Goal: Transaction & Acquisition: Purchase product/service

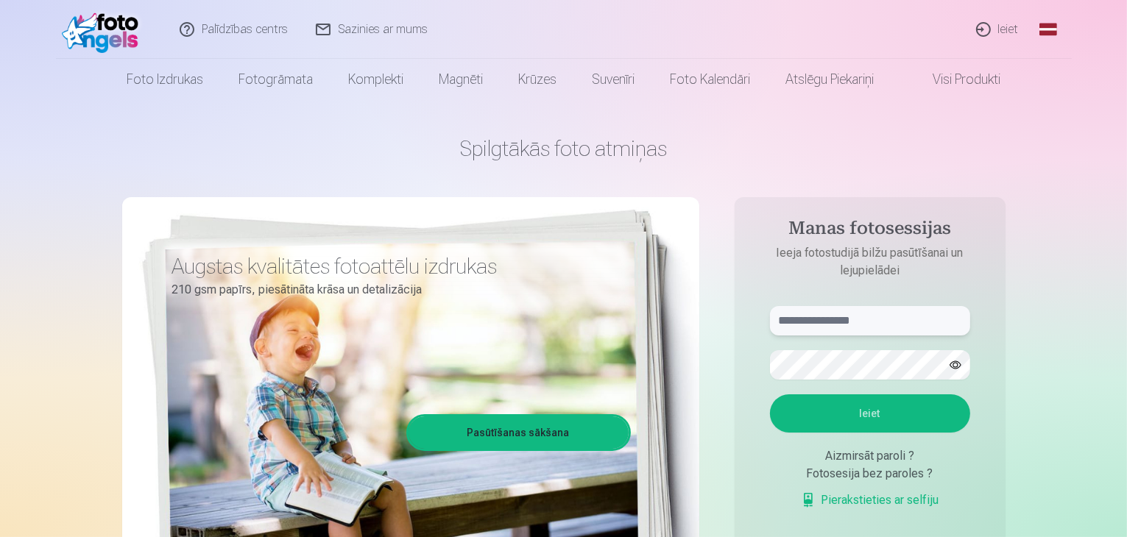
click at [892, 323] on input "text" at bounding box center [870, 320] width 200 height 29
type input "**********"
click at [878, 430] on button "Ieiet" at bounding box center [870, 413] width 200 height 38
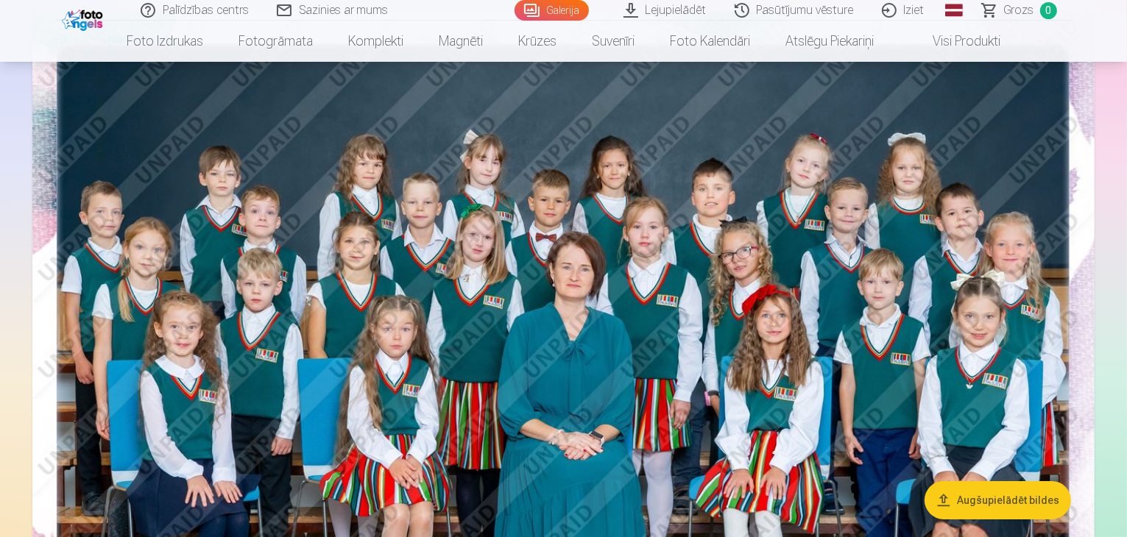
scroll to position [162, 0]
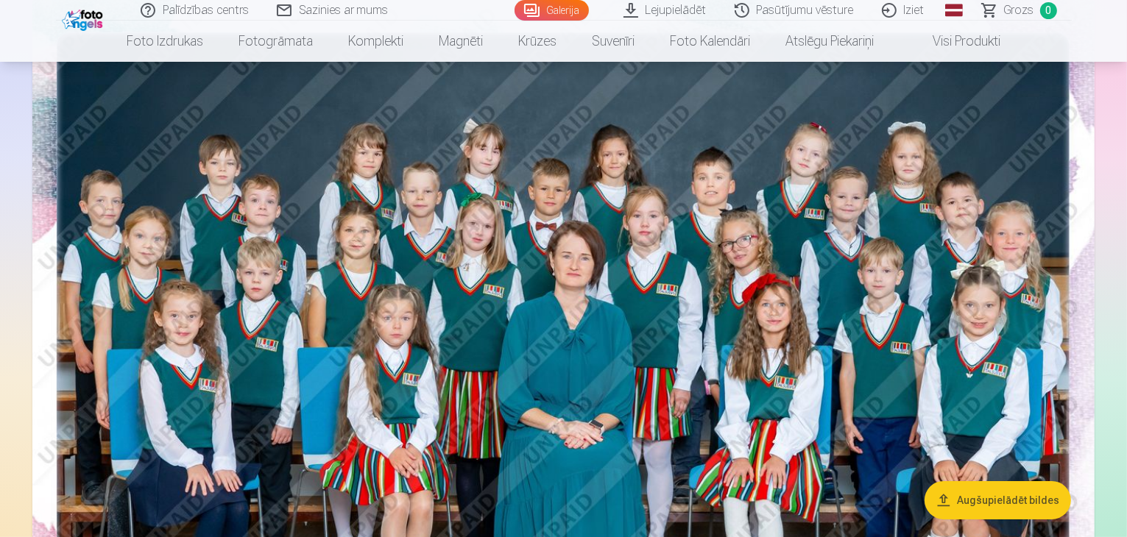
click at [1116, 32] on nav "Foto izdrukas Augstas kvalitātes fotoattēlu izdrukas 210 gsm papīrs, piesātināt…" at bounding box center [563, 41] width 1127 height 41
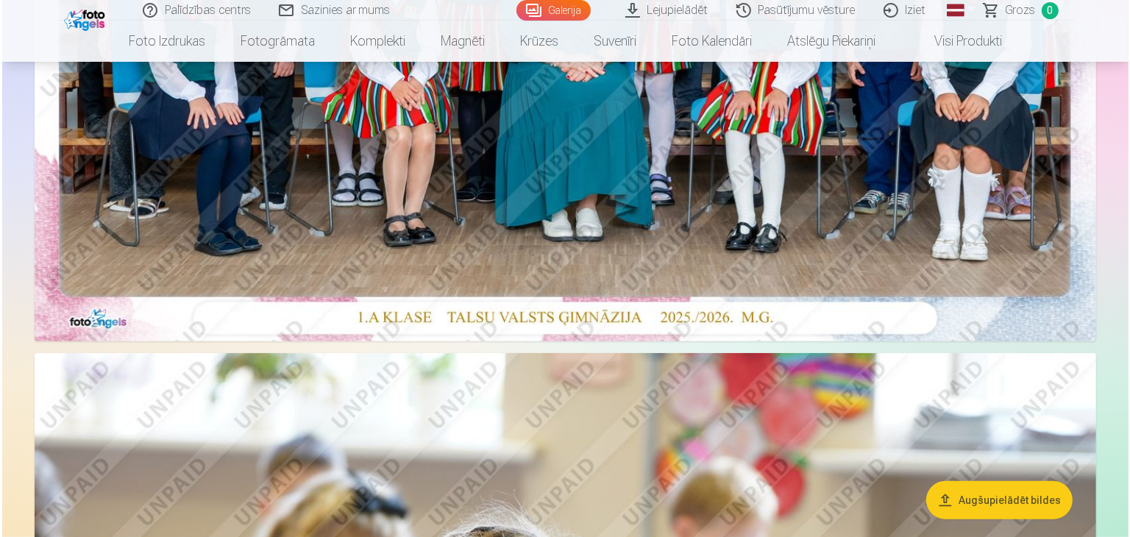
scroll to position [539, 0]
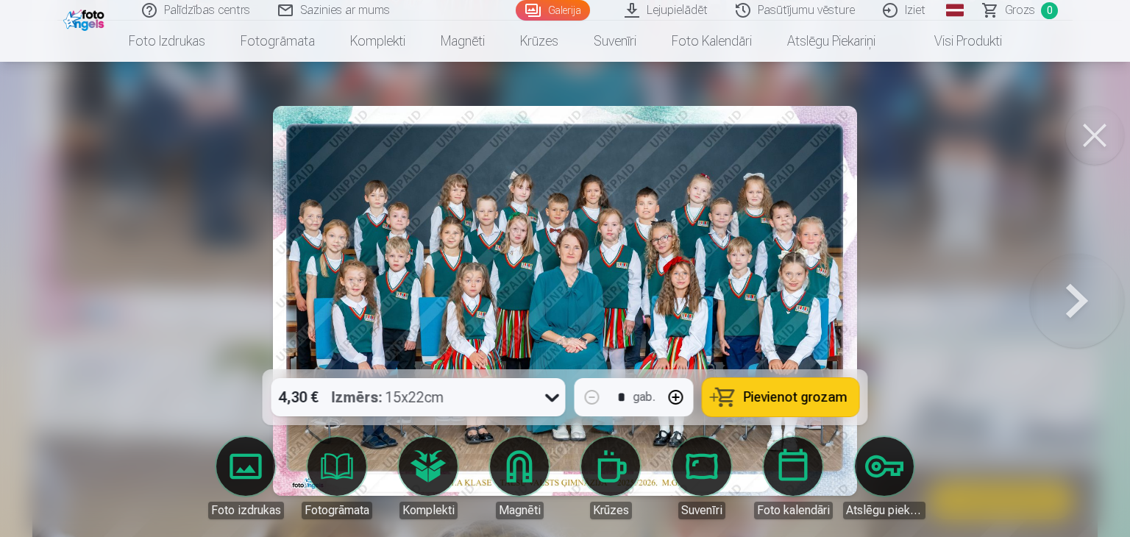
click at [731, 398] on button "Pievienot grozam" at bounding box center [781, 397] width 157 height 38
click at [1070, 297] on button at bounding box center [1077, 300] width 94 height 107
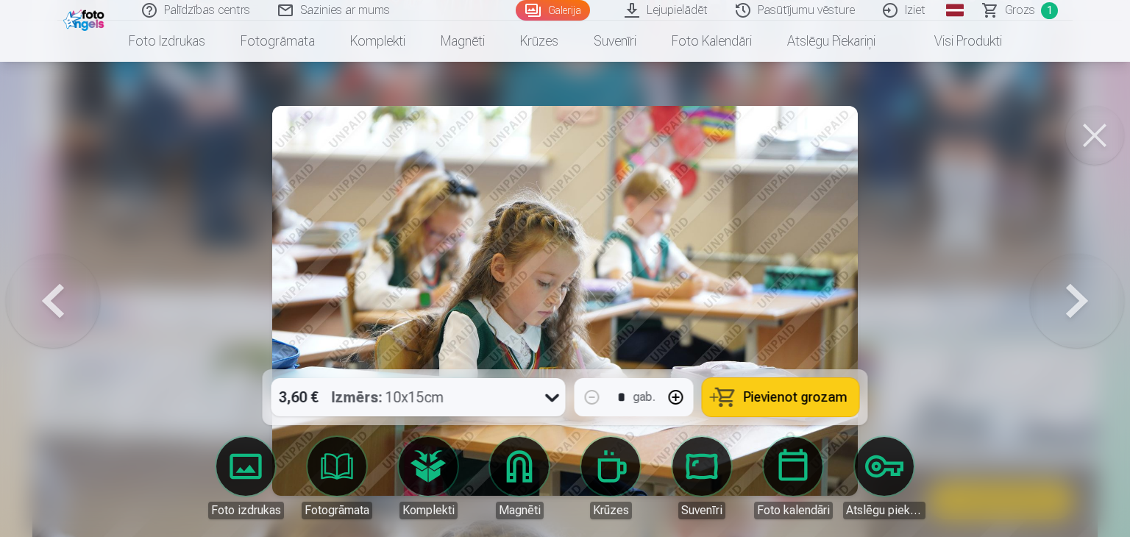
click at [1070, 297] on button at bounding box center [1077, 300] width 94 height 107
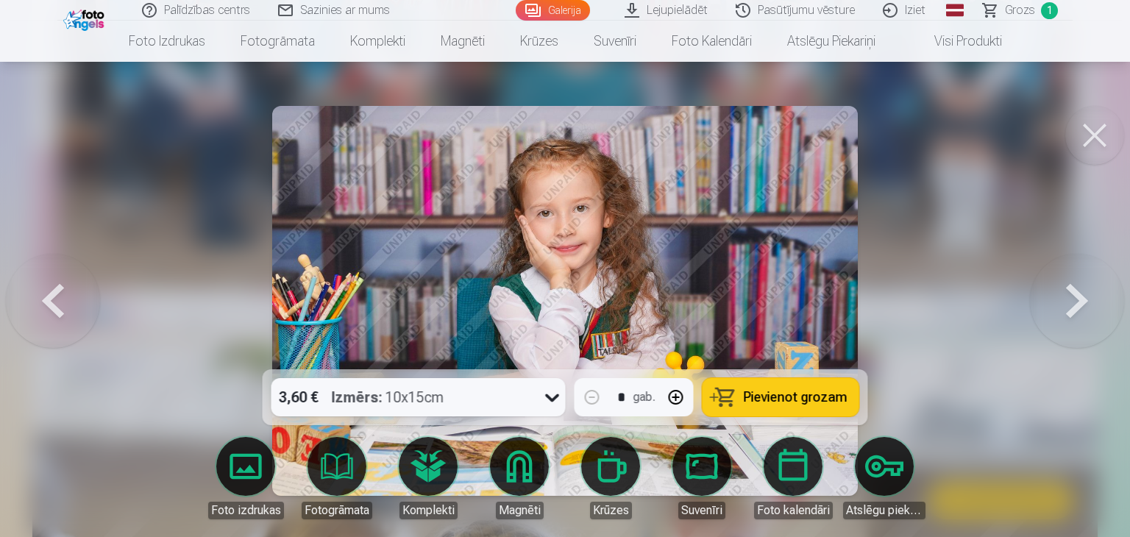
click at [1070, 297] on button at bounding box center [1077, 300] width 94 height 107
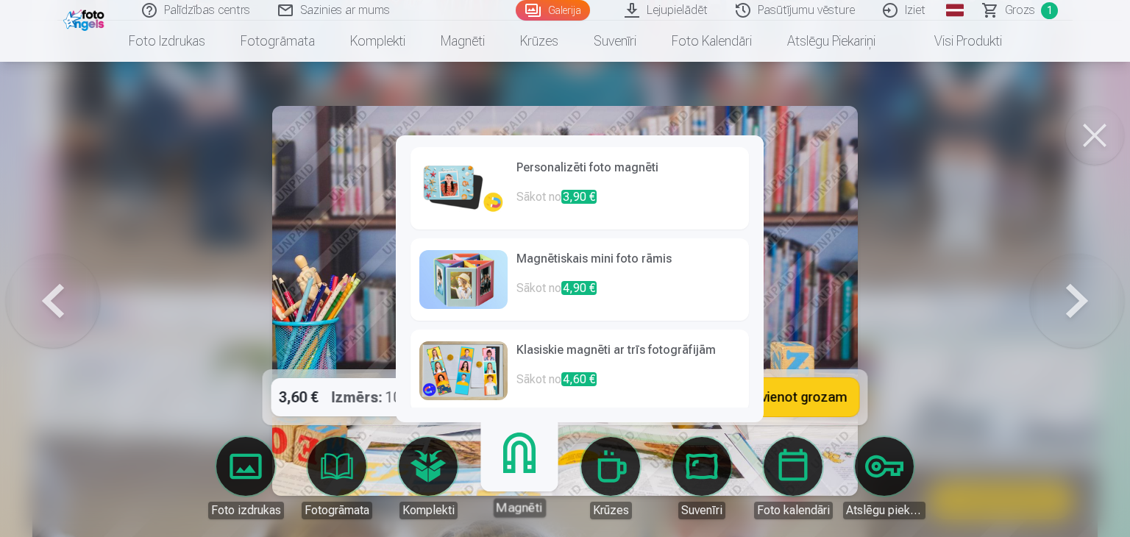
click at [514, 467] on link "Magnēti" at bounding box center [519, 472] width 91 height 91
click at [597, 166] on h6 "Personalizēti foto magnēti" at bounding box center [629, 173] width 224 height 29
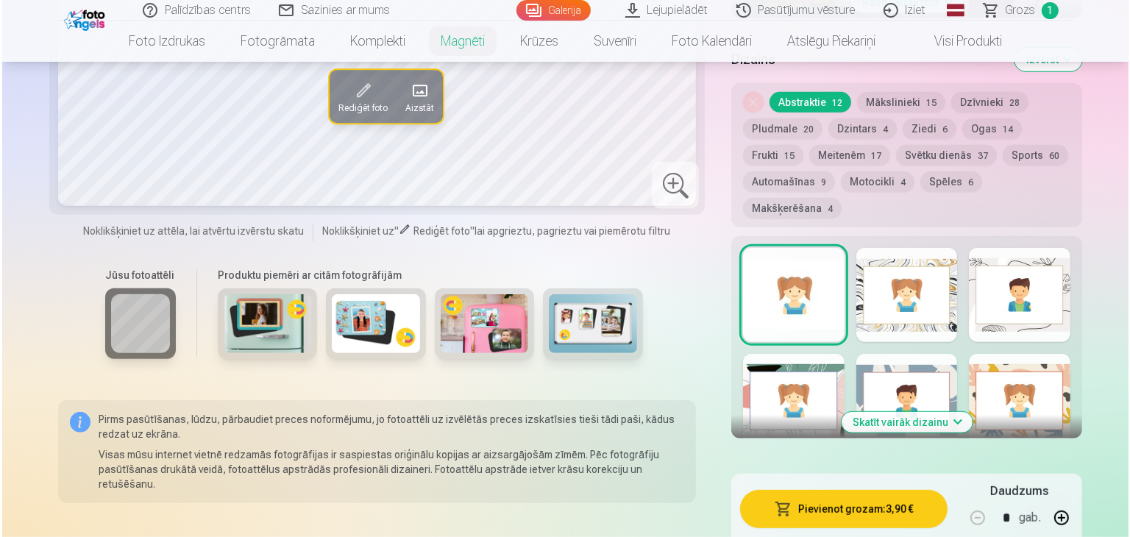
scroll to position [765, 0]
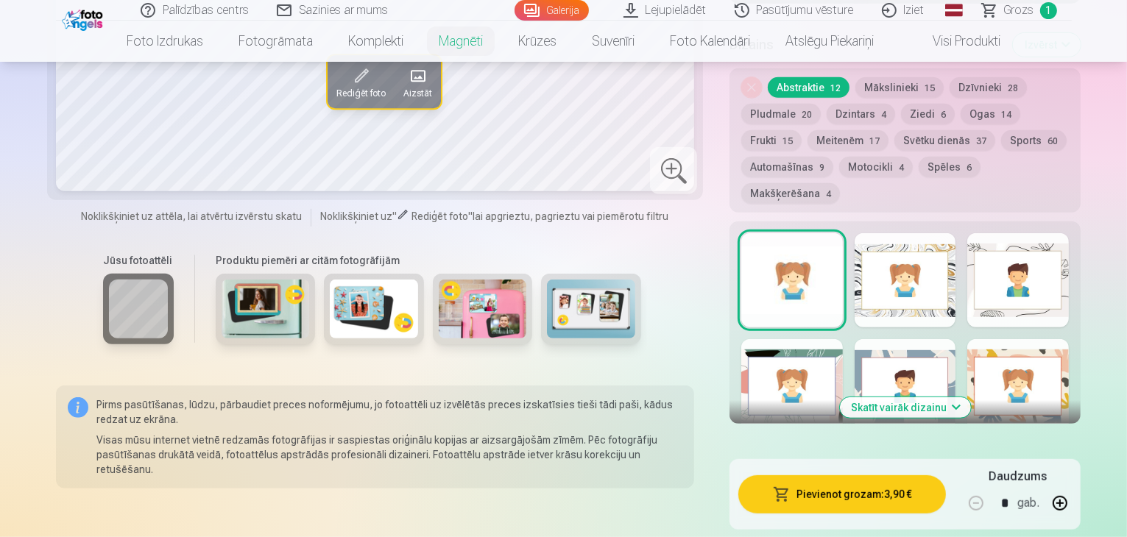
click at [930, 397] on button "Skatīt vairāk dizainu" at bounding box center [905, 407] width 131 height 21
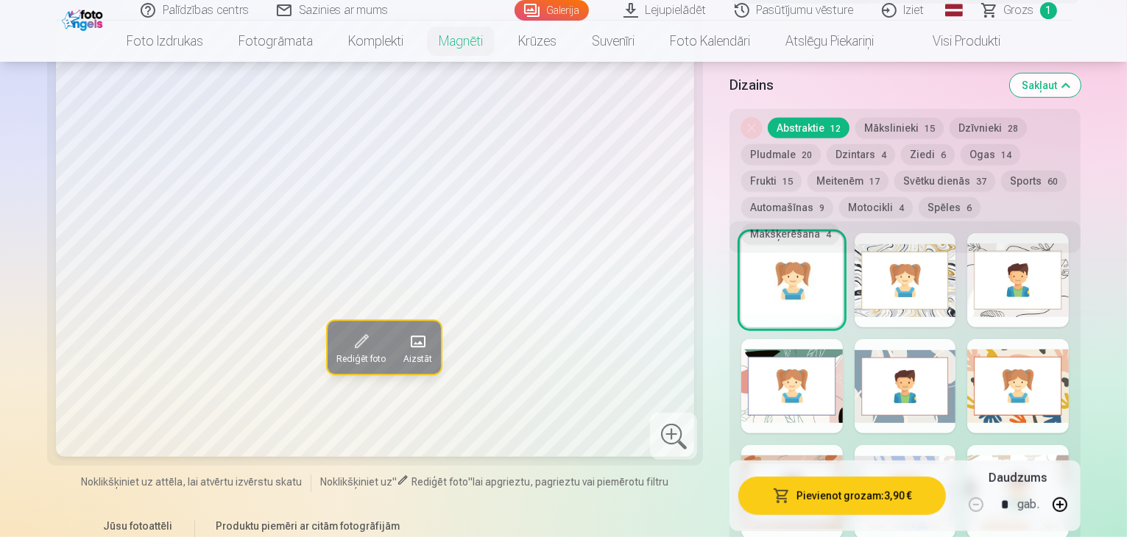
click at [901, 224] on div "Noņemiet dizainu Abstraktie 12 Mākslinieki 15 Dzīvnieki 28 Pludmale 20 Dzintars…" at bounding box center [904, 181] width 351 height 144
click at [910, 219] on div "Noņemiet dizainu Abstraktie 12 Mākslinieki 15 Dzīvnieki 28 Pludmale 20 Dzintars…" at bounding box center [904, 181] width 351 height 144
click at [858, 257] on div "Rādīt mazāk dizainu" at bounding box center [904, 455] width 351 height 468
click at [1030, 225] on div "Noņemiet dizainu Abstraktie 12 Mākslinieki 15 Dzīvnieki 28 Pludmale 20 Dzintars…" at bounding box center [904, 181] width 351 height 144
click at [770, 233] on div at bounding box center [792, 280] width 102 height 94
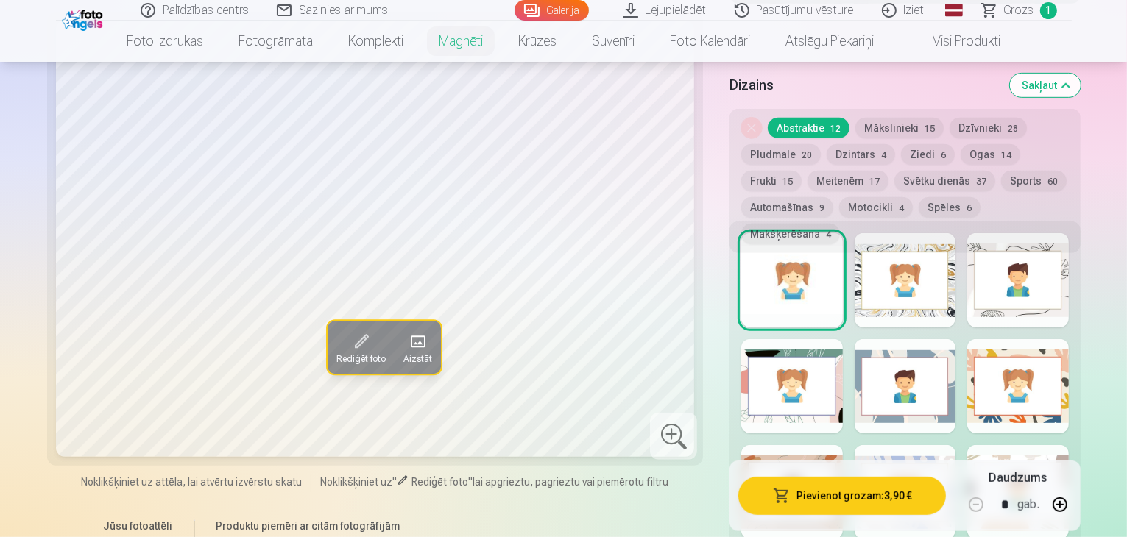
click at [770, 339] on div at bounding box center [792, 386] width 102 height 94
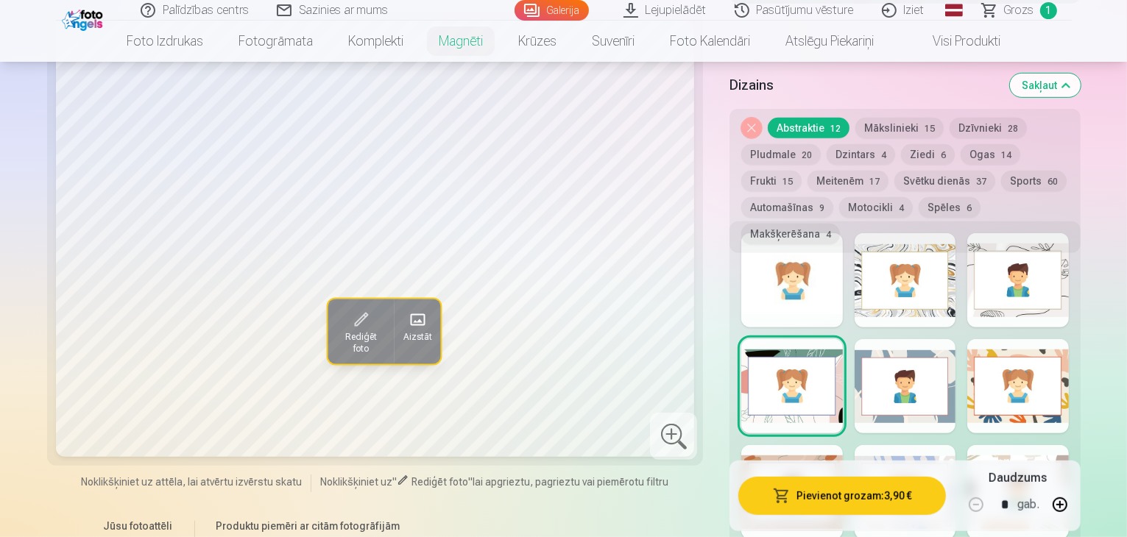
click at [904, 233] on div at bounding box center [905, 280] width 102 height 94
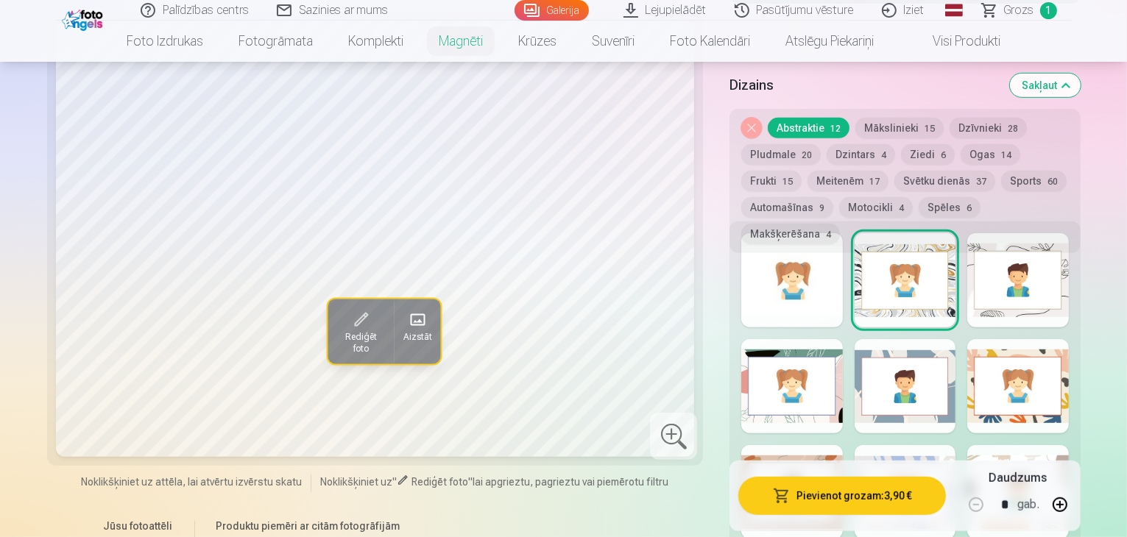
click at [782, 339] on div at bounding box center [792, 386] width 102 height 94
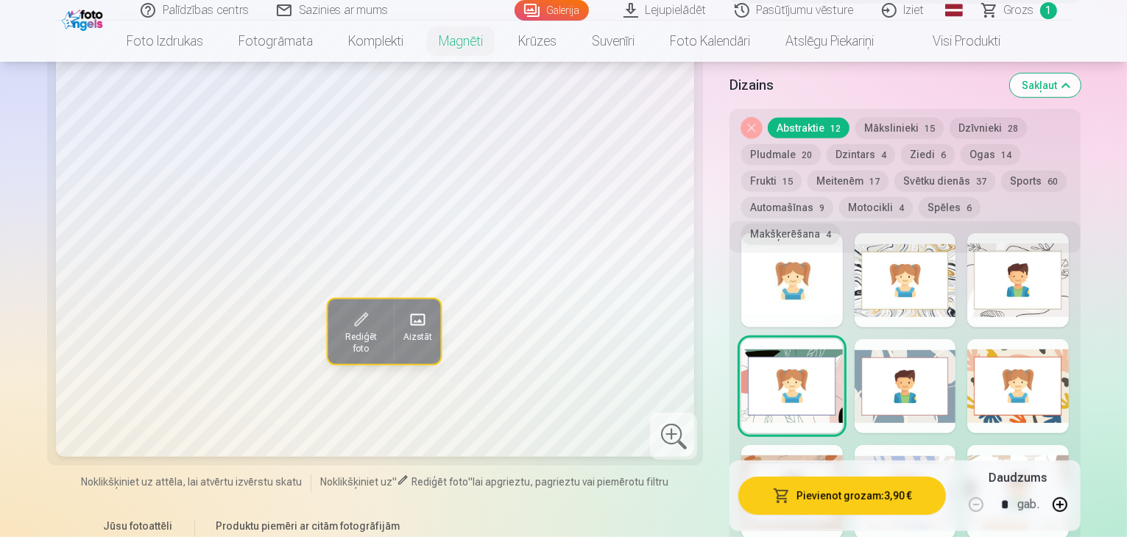
click at [782, 339] on div at bounding box center [792, 386] width 102 height 94
click at [903, 445] on div at bounding box center [905, 492] width 102 height 94
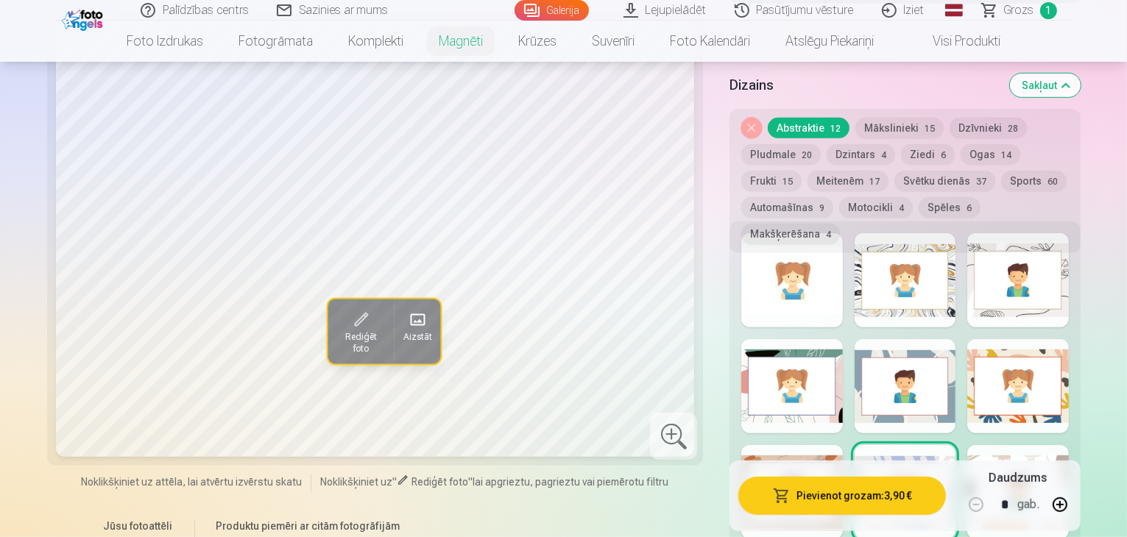
click at [790, 500] on button "Pievienot grozam : 3,90 €" at bounding box center [842, 496] width 208 height 38
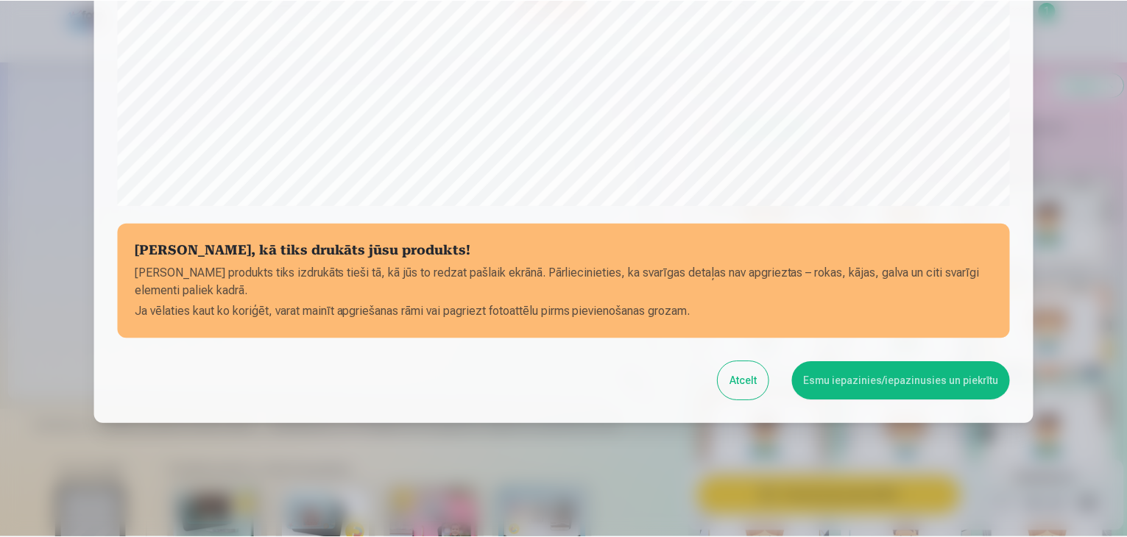
scroll to position [522, 0]
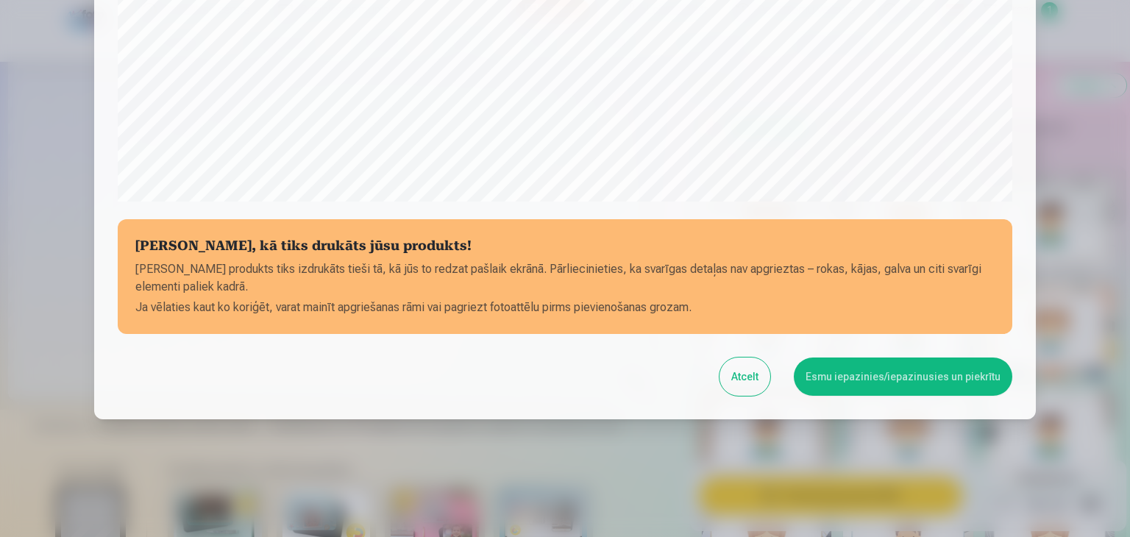
click at [898, 382] on button "Esmu iepazinies/iepazinusies un piekrītu" at bounding box center [903, 377] width 219 height 38
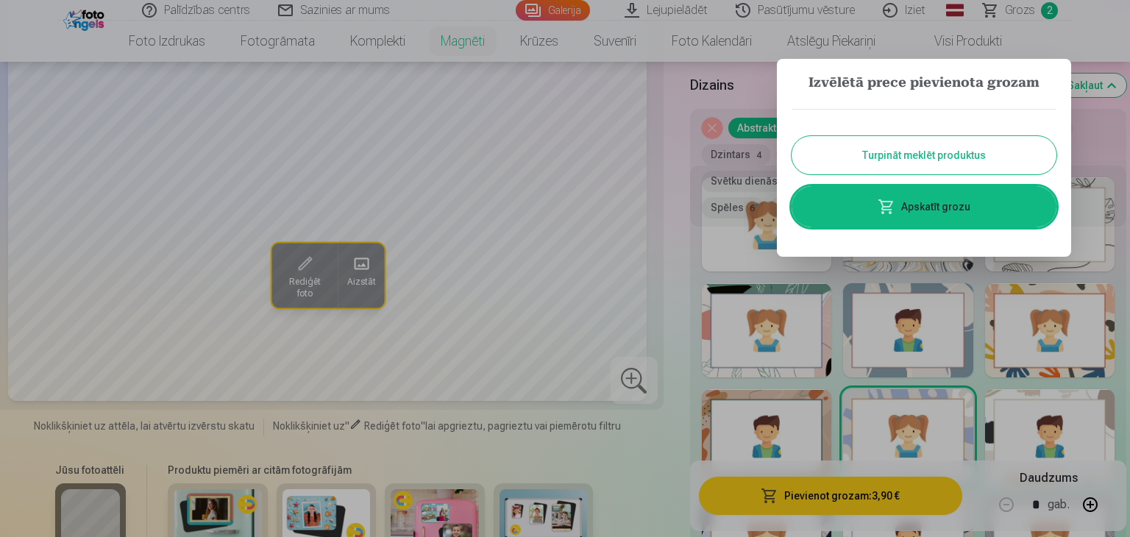
click at [659, 214] on div at bounding box center [565, 268] width 1130 height 537
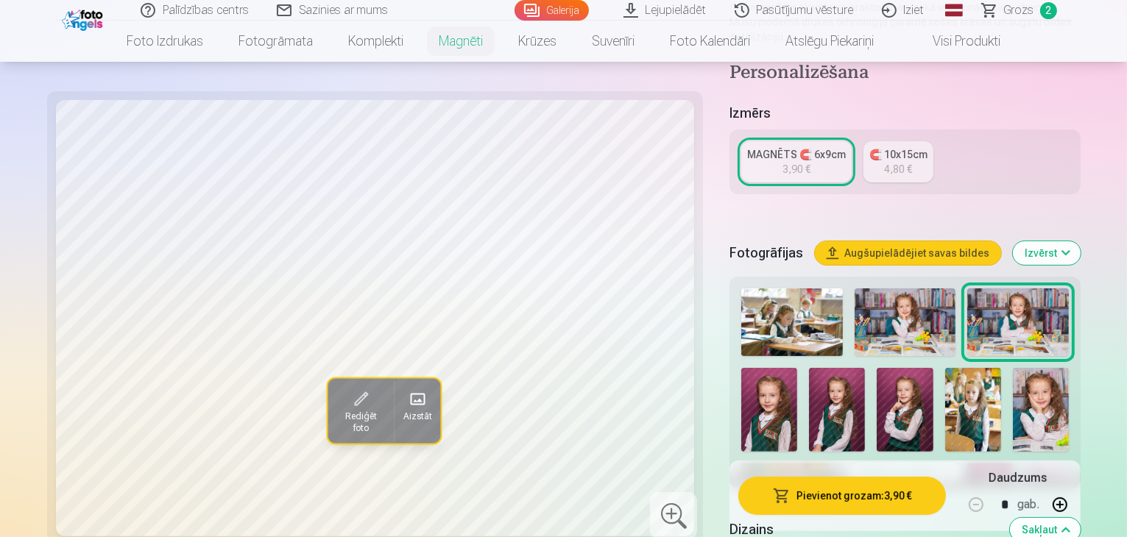
scroll to position [257, 0]
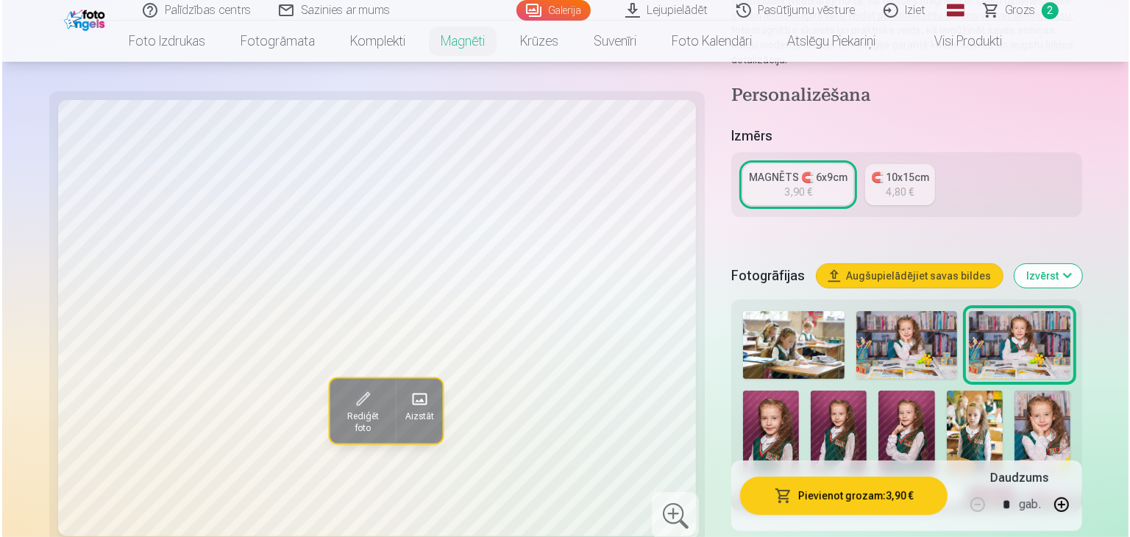
scroll to position [539, 0]
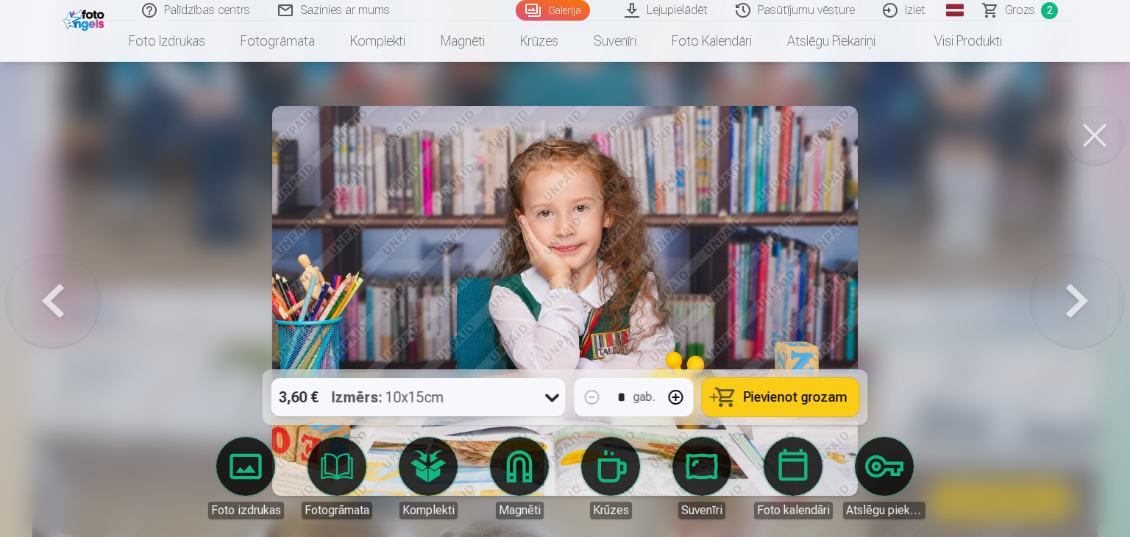
click at [1074, 295] on button at bounding box center [1077, 300] width 94 height 107
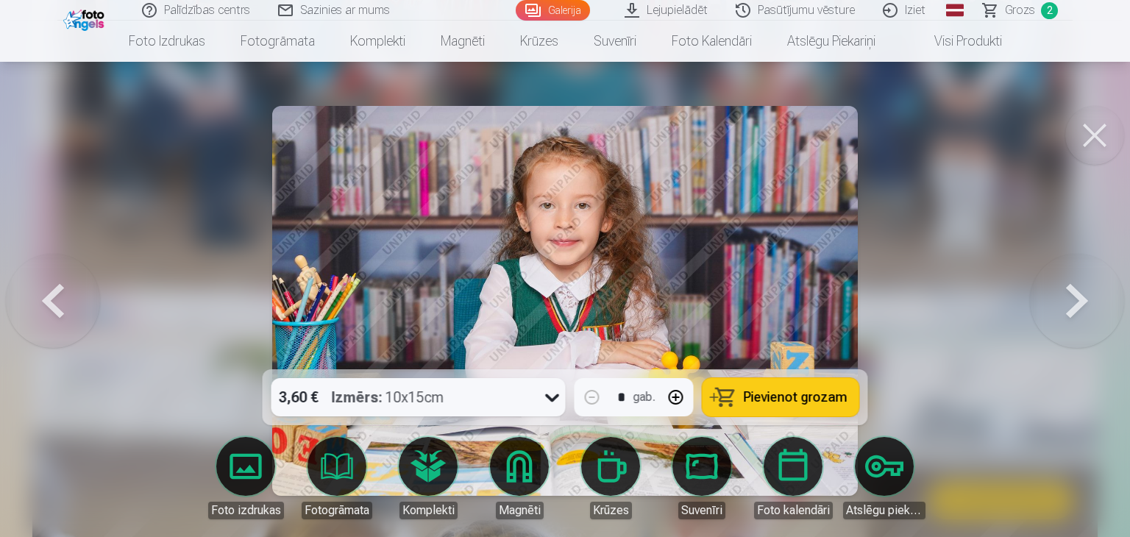
click at [1074, 295] on button at bounding box center [1077, 300] width 94 height 107
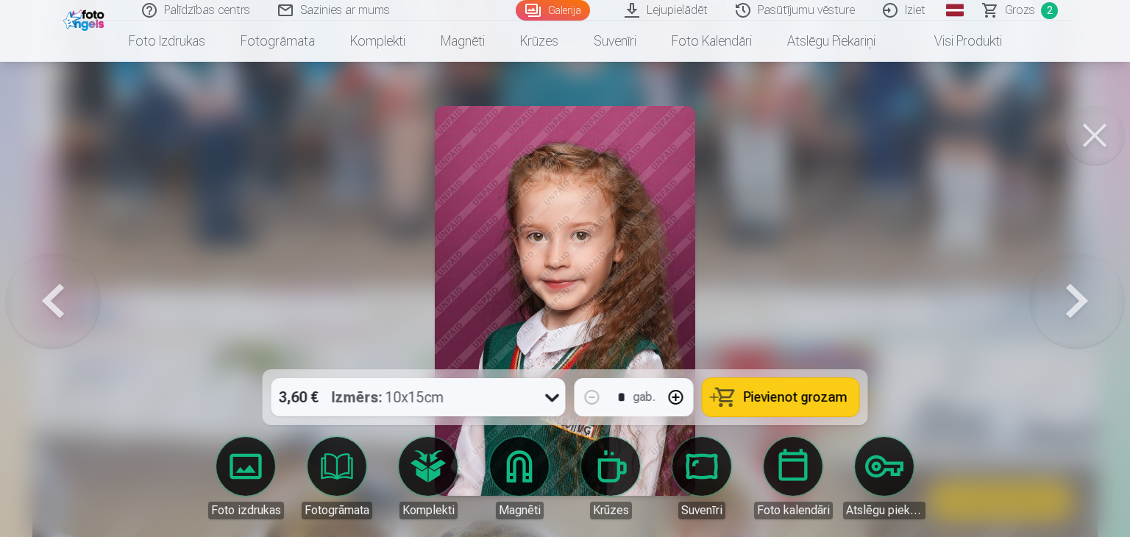
click at [1071, 302] on button at bounding box center [1077, 300] width 94 height 107
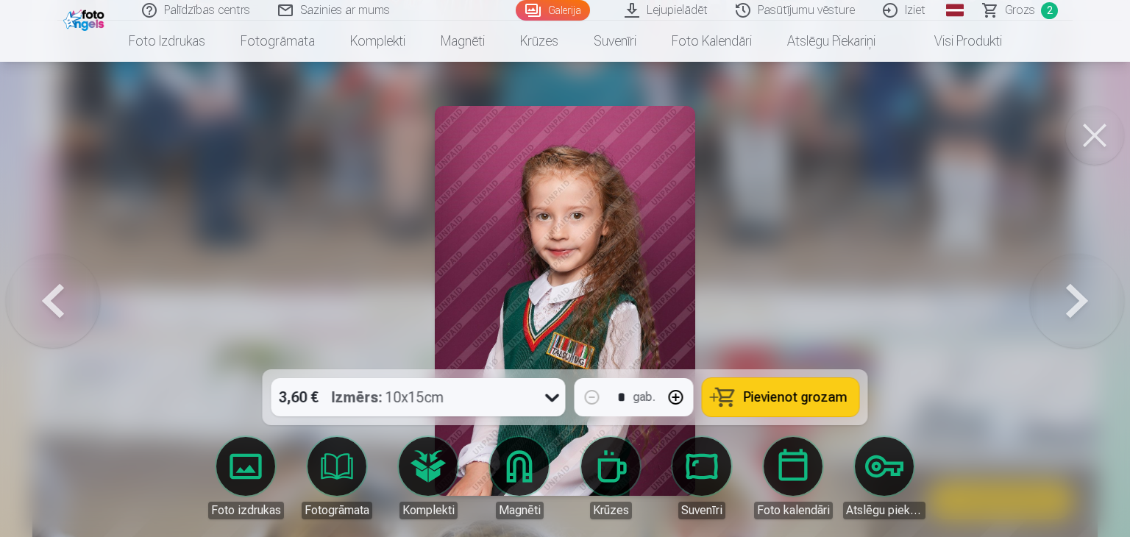
click at [46, 304] on button at bounding box center [53, 300] width 94 height 107
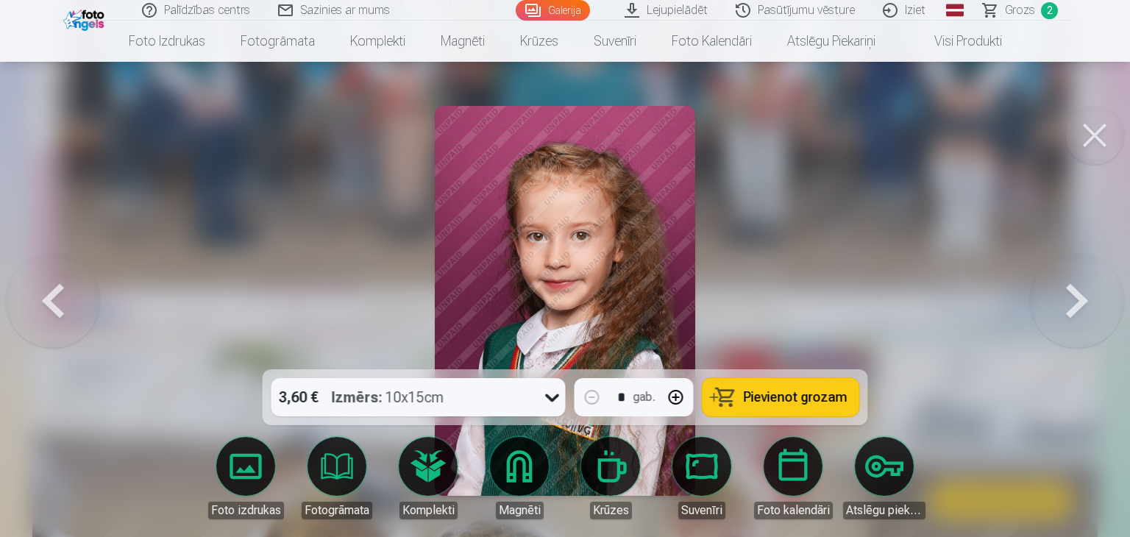
click at [779, 387] on button "Pievienot grozam" at bounding box center [781, 397] width 157 height 38
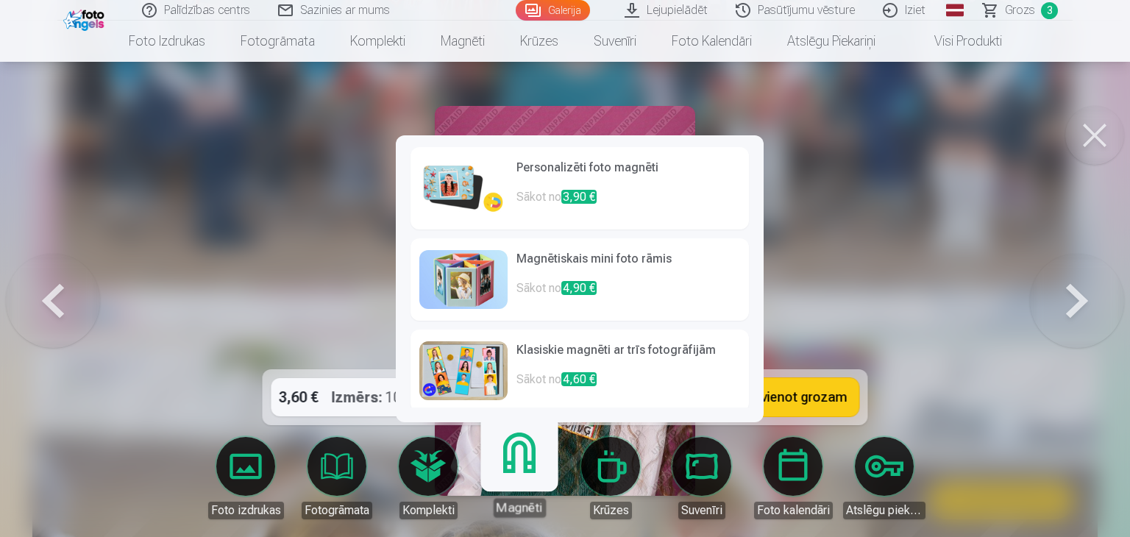
click at [677, 188] on p "Sākot no 3,90 €" at bounding box center [629, 202] width 224 height 29
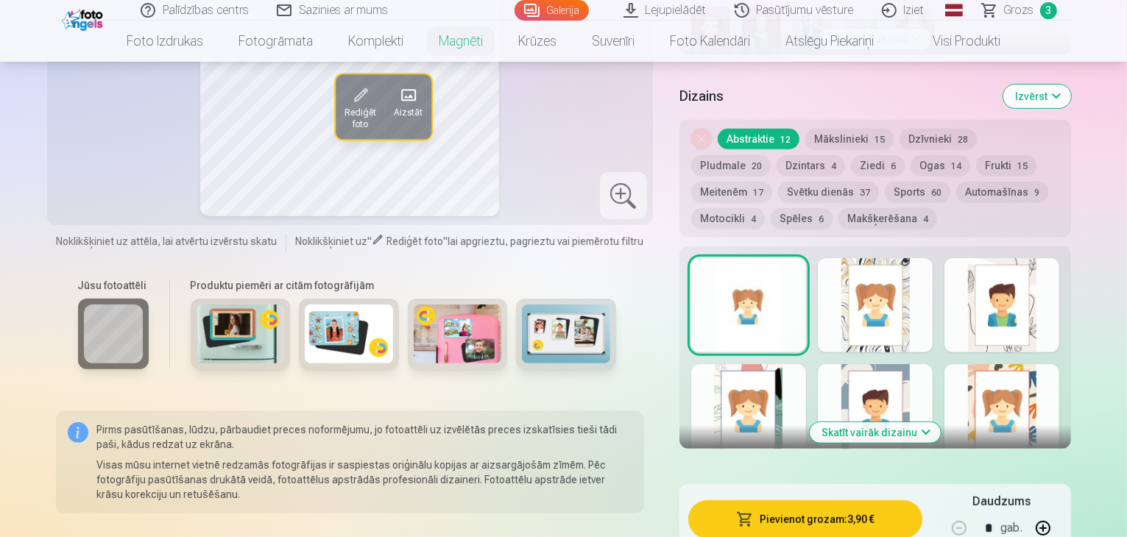
scroll to position [684, 0]
click at [904, 422] on button "Skatīt vairāk dizainu" at bounding box center [874, 432] width 131 height 21
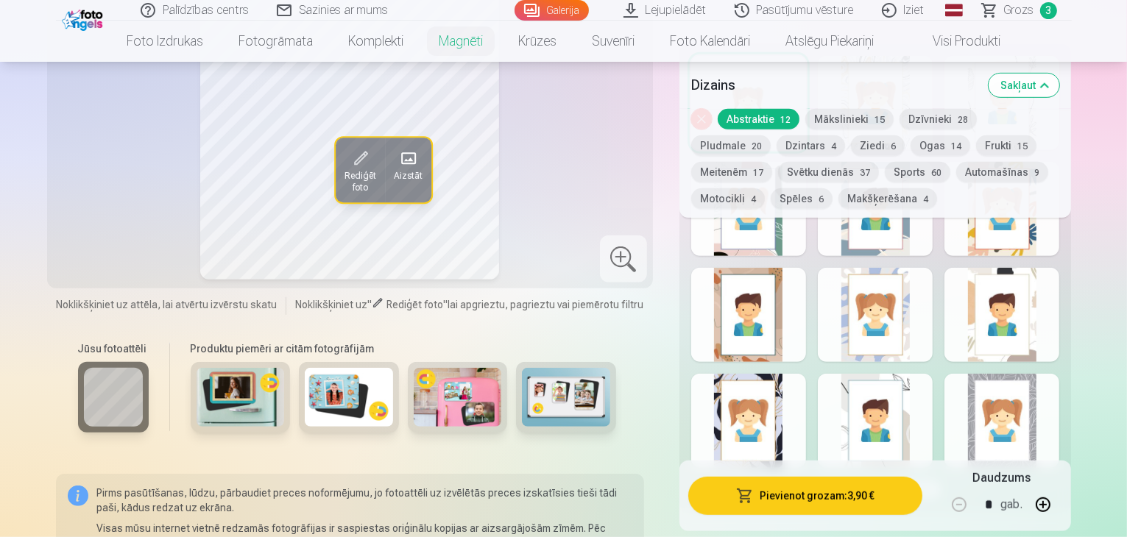
scroll to position [862, 0]
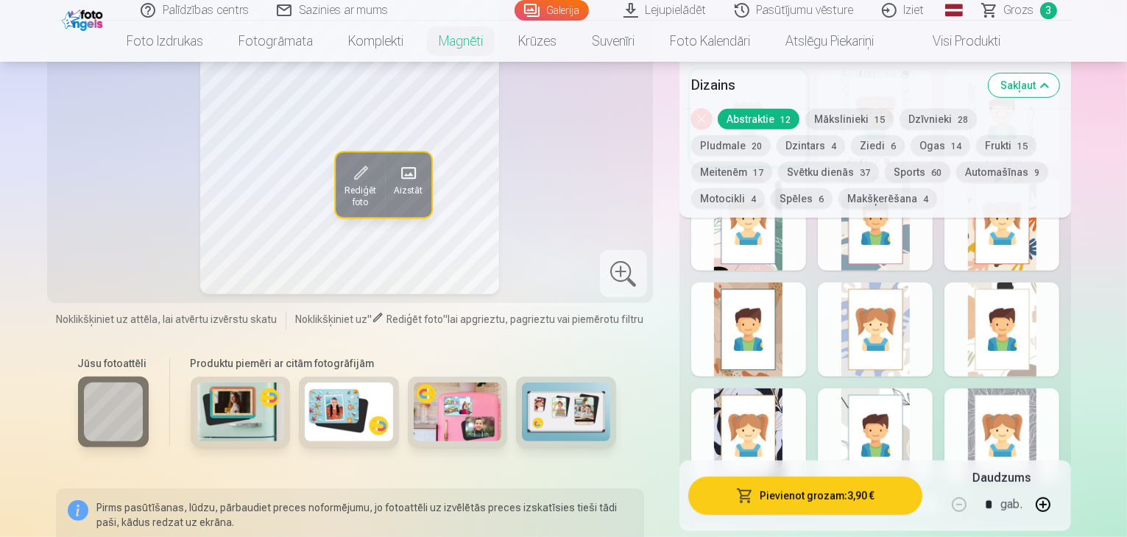
click at [793, 413] on div at bounding box center [748, 436] width 115 height 94
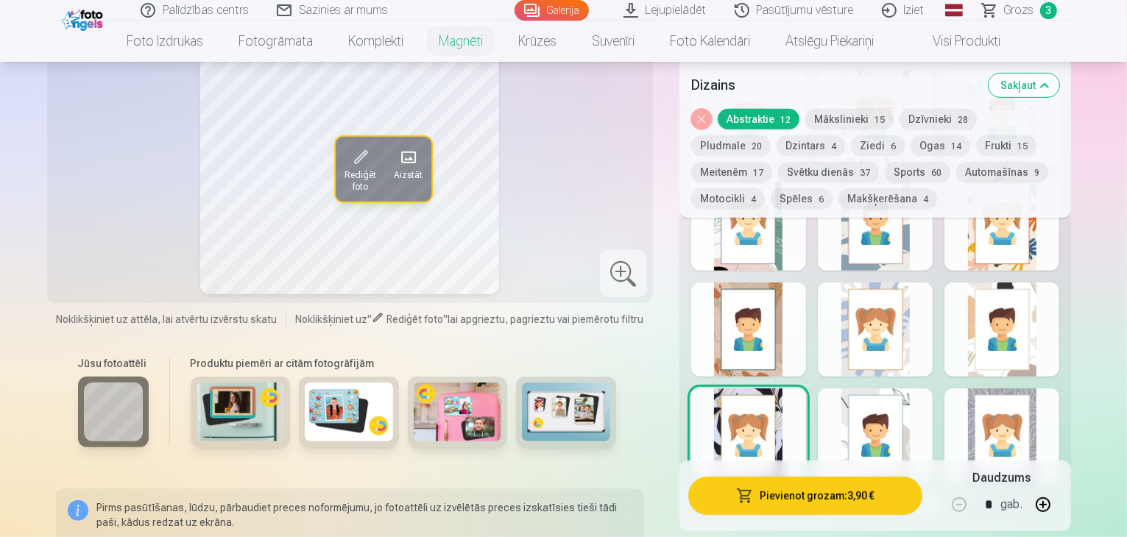
click at [1059, 409] on div at bounding box center [1001, 436] width 115 height 94
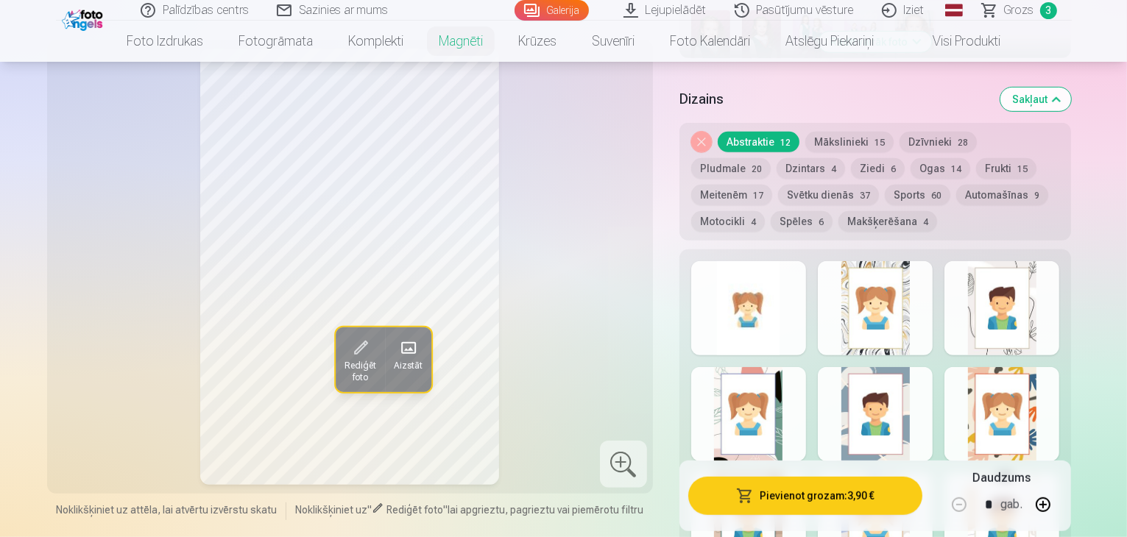
scroll to position [644, 0]
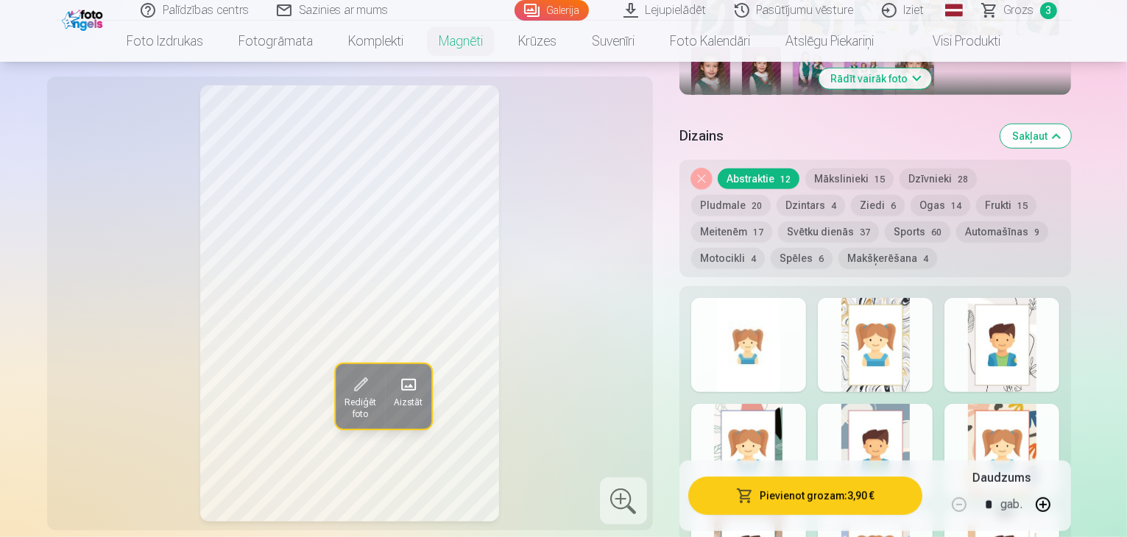
click at [848, 169] on button "Mākslinieki 15" at bounding box center [849, 179] width 88 height 21
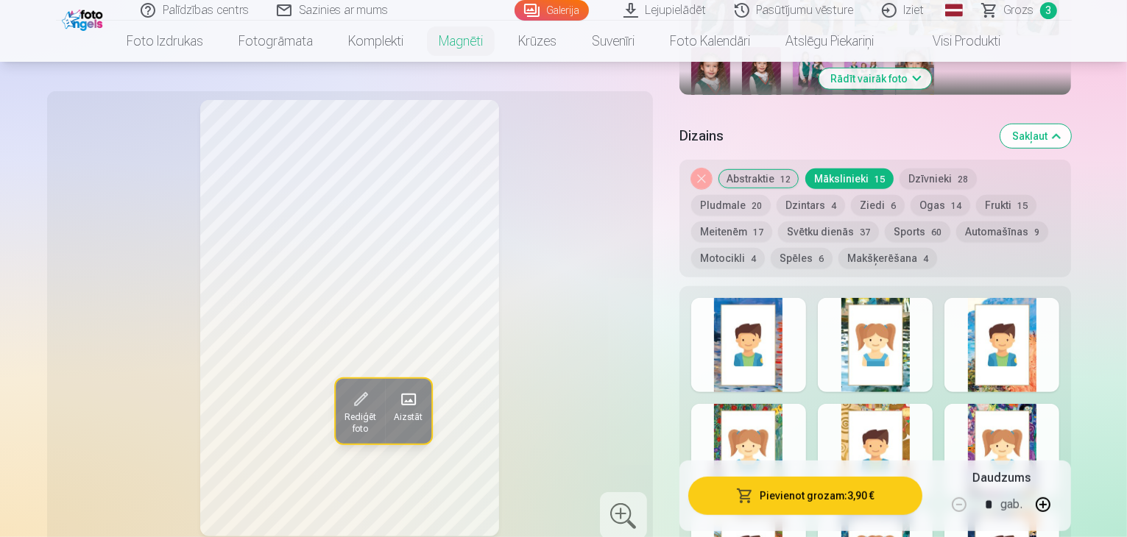
click at [766, 327] on div at bounding box center [748, 345] width 115 height 94
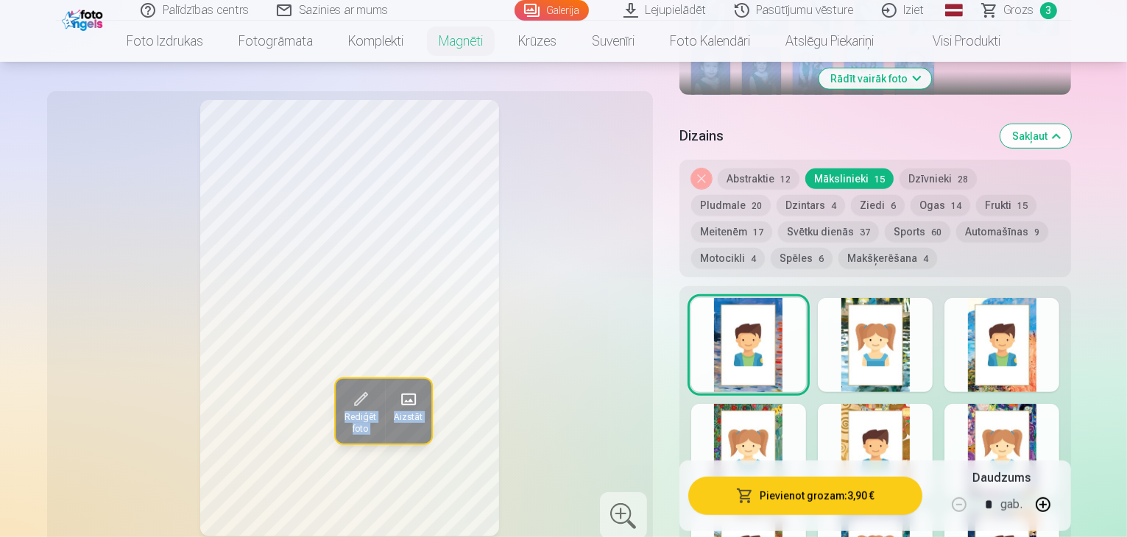
drag, startPoint x: 1126, startPoint y: 60, endPoint x: 1130, endPoint y: 79, distance: 18.8
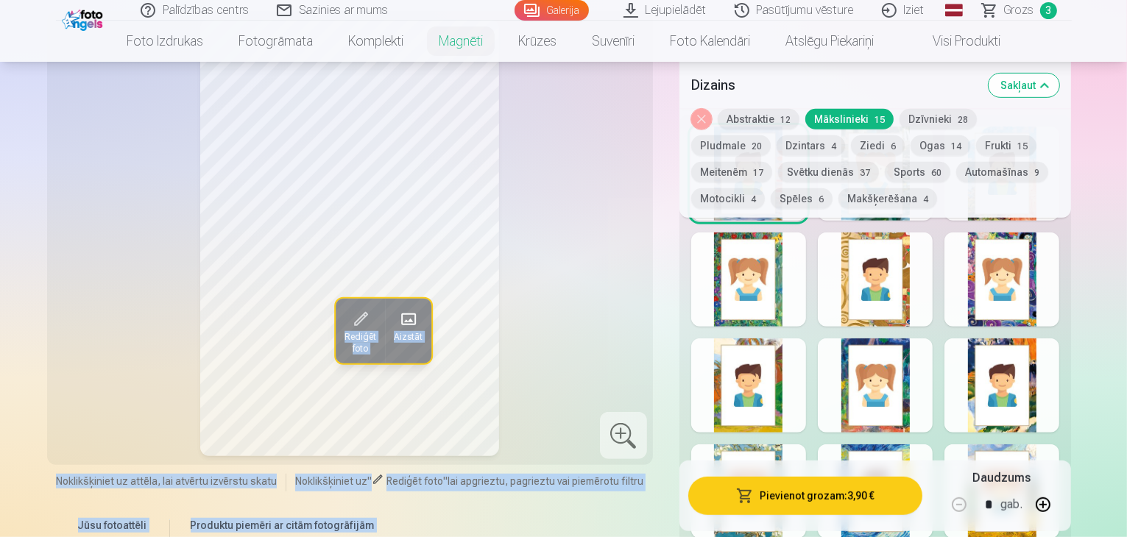
scroll to position [776, 0]
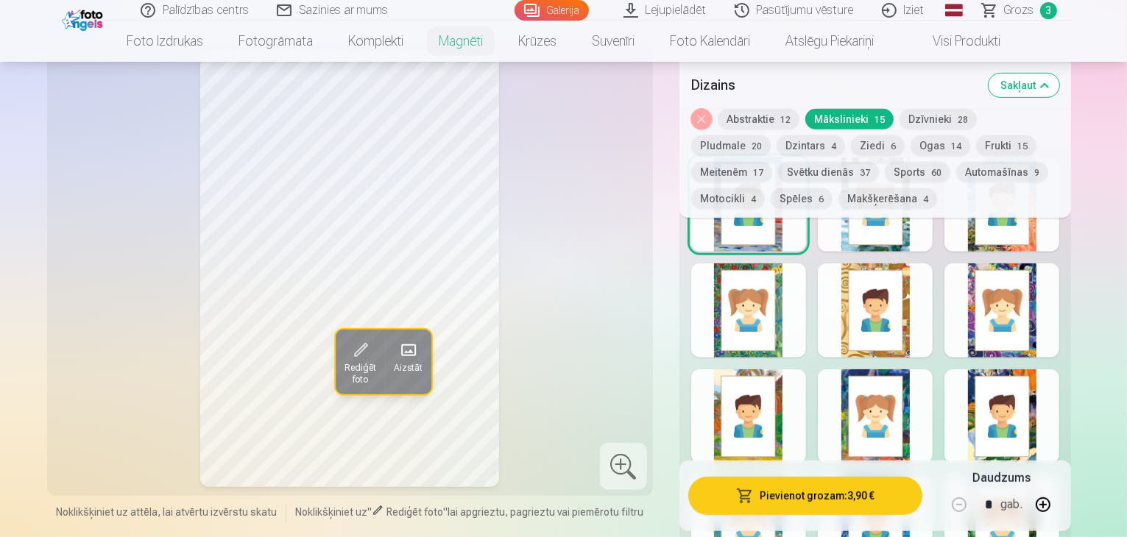
click at [777, 275] on div at bounding box center [748, 310] width 115 height 94
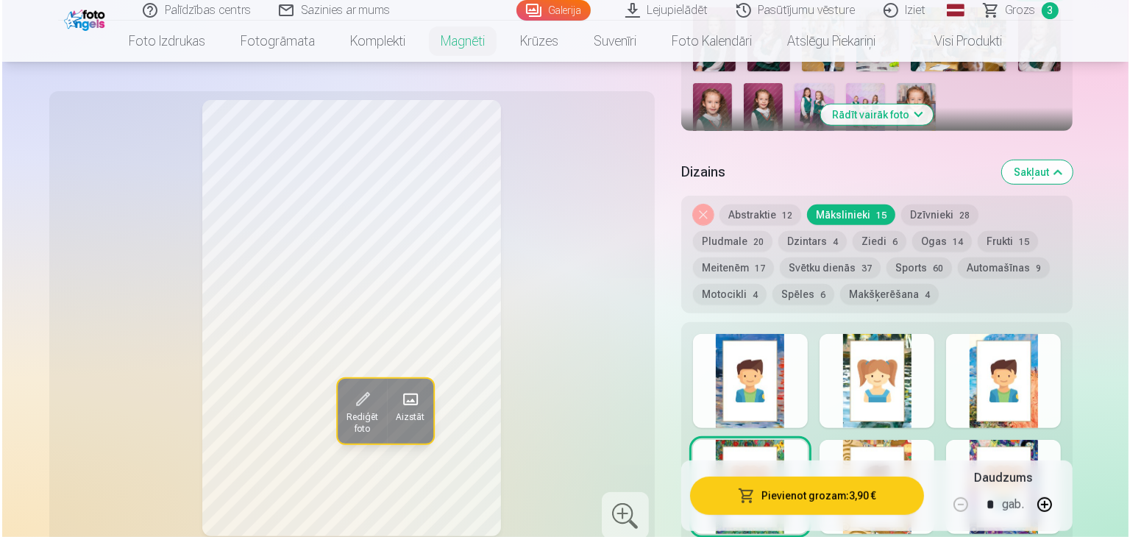
scroll to position [592, 0]
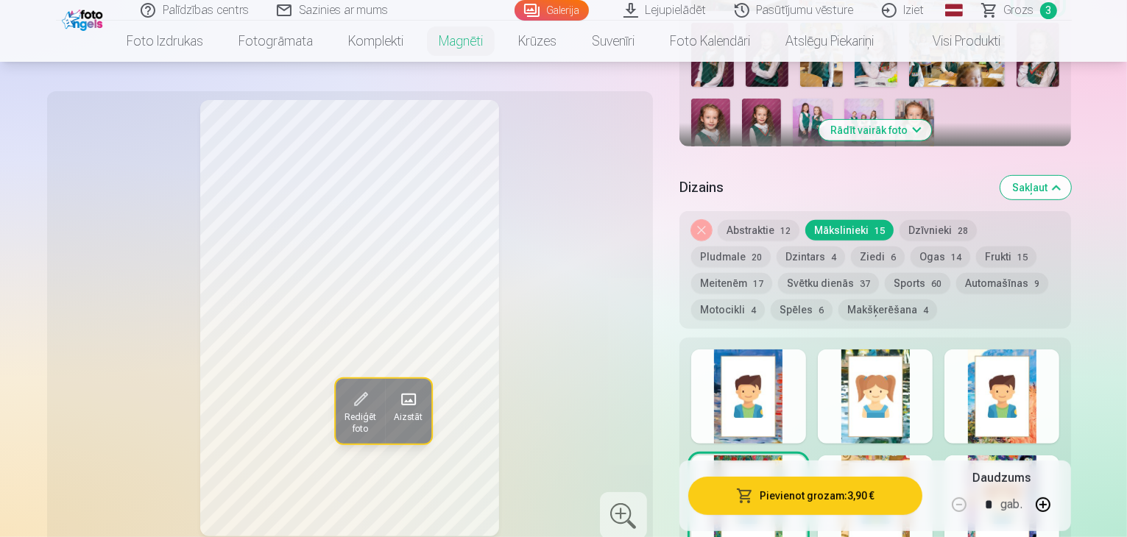
click at [904, 389] on div at bounding box center [875, 397] width 115 height 94
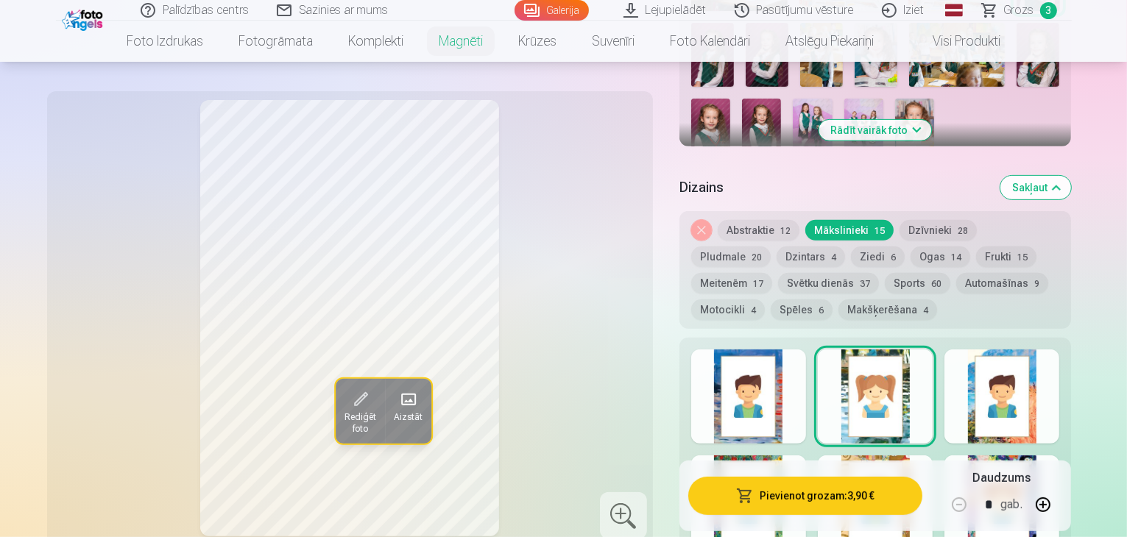
click at [929, 220] on button "Dzīvnieki 28" at bounding box center [937, 230] width 77 height 21
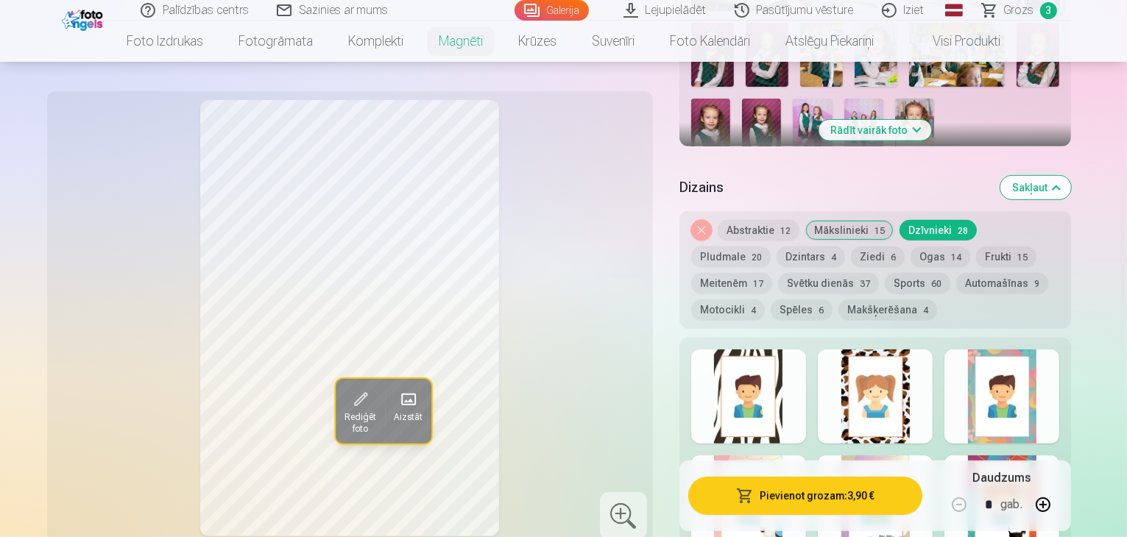
click at [797, 378] on div at bounding box center [748, 397] width 115 height 94
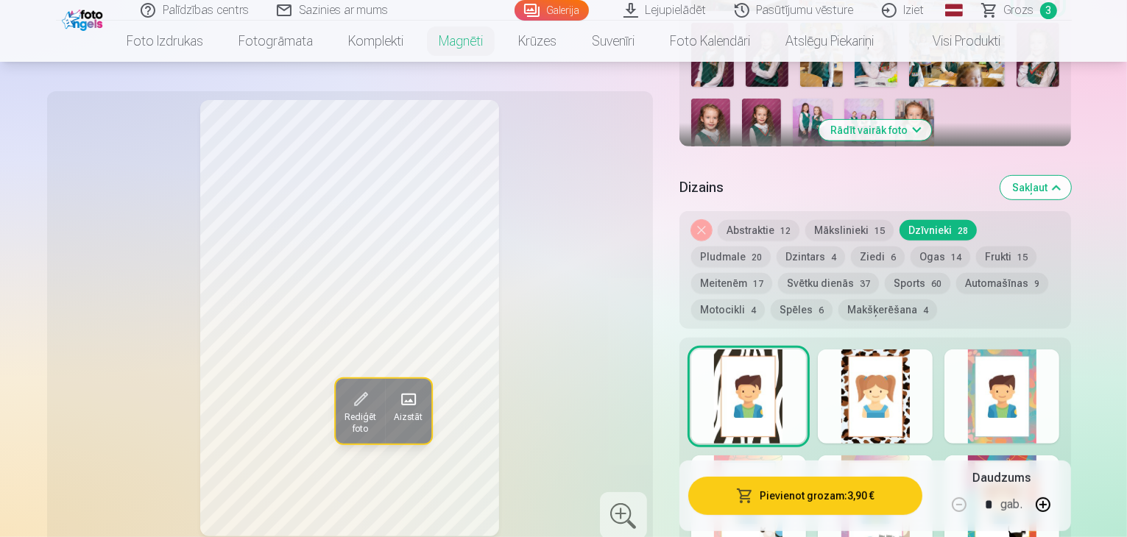
click at [908, 382] on div at bounding box center [875, 397] width 115 height 94
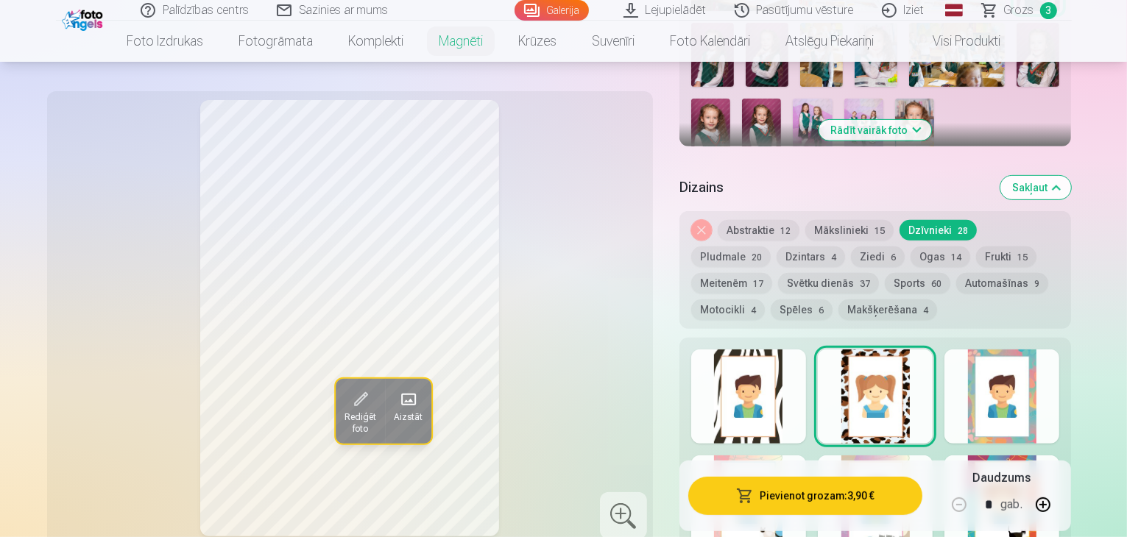
click at [780, 373] on div at bounding box center [748, 397] width 115 height 94
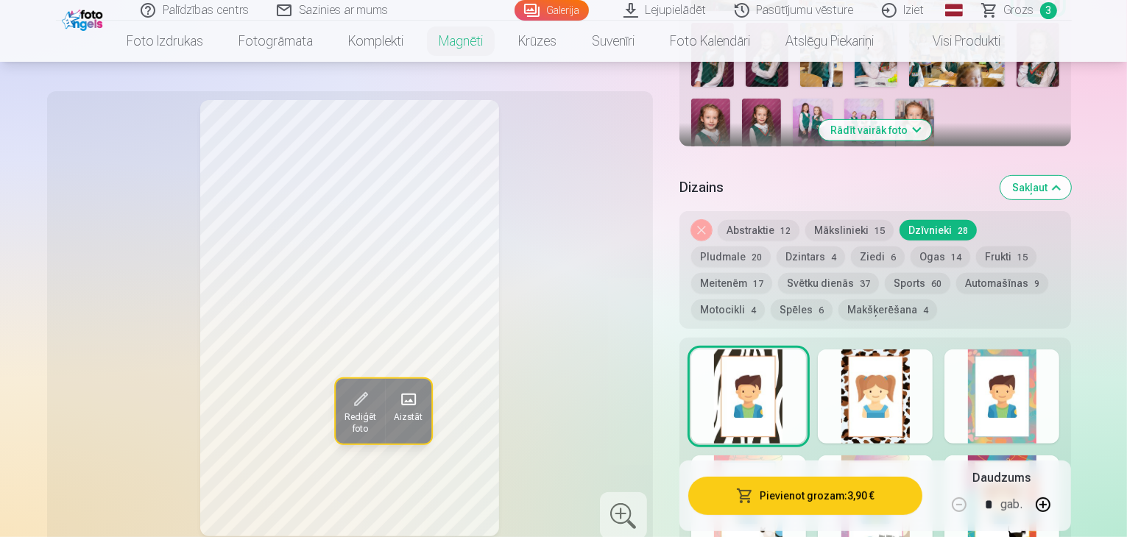
click at [780, 373] on div at bounding box center [748, 397] width 115 height 94
click at [833, 495] on button "Pievienot grozam : 3,90 €" at bounding box center [805, 496] width 235 height 38
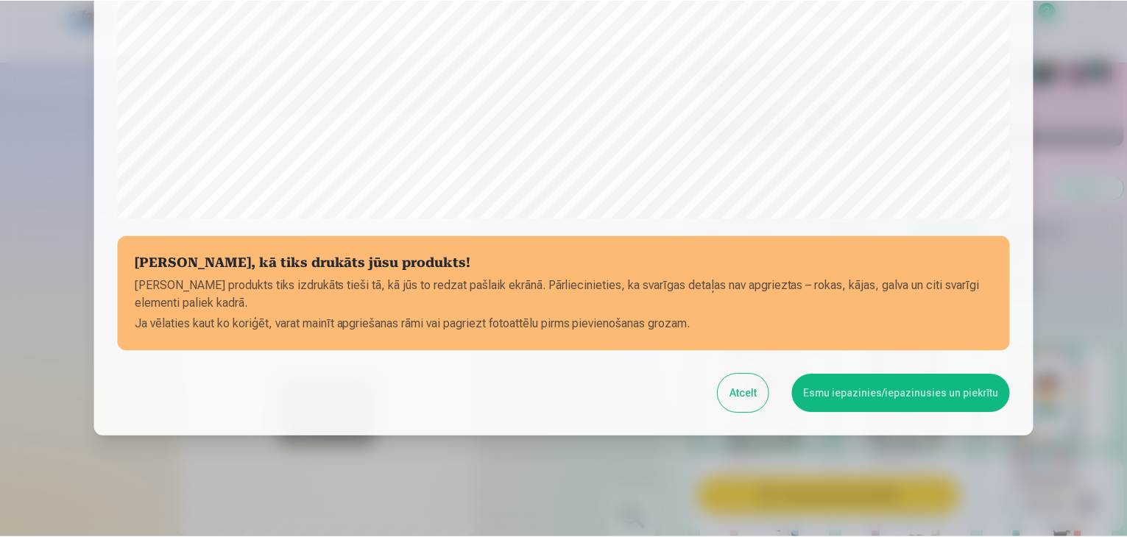
scroll to position [522, 0]
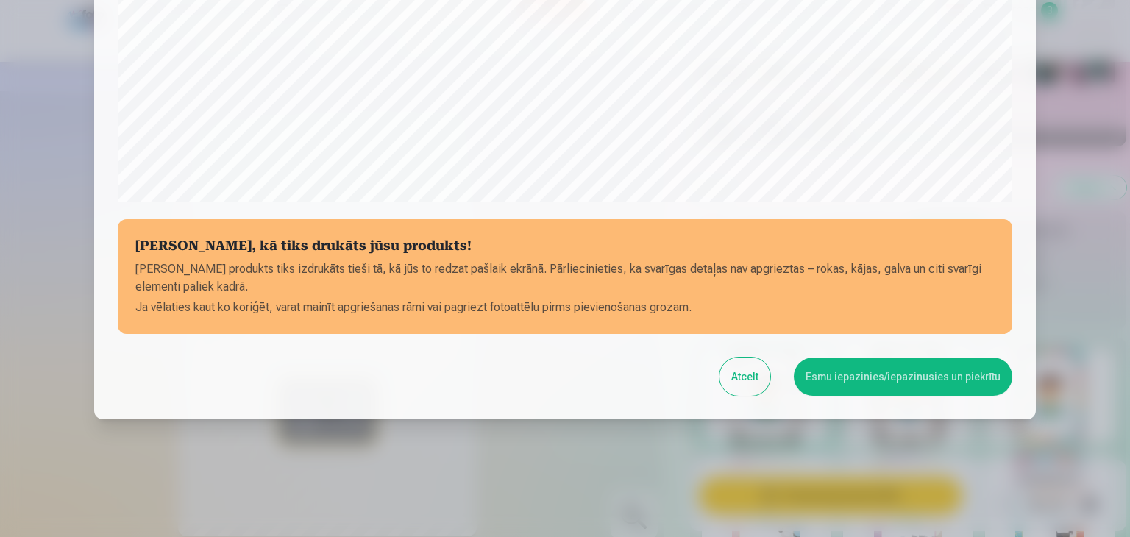
click at [862, 380] on button "Esmu iepazinies/iepazinusies un piekrītu" at bounding box center [903, 377] width 219 height 38
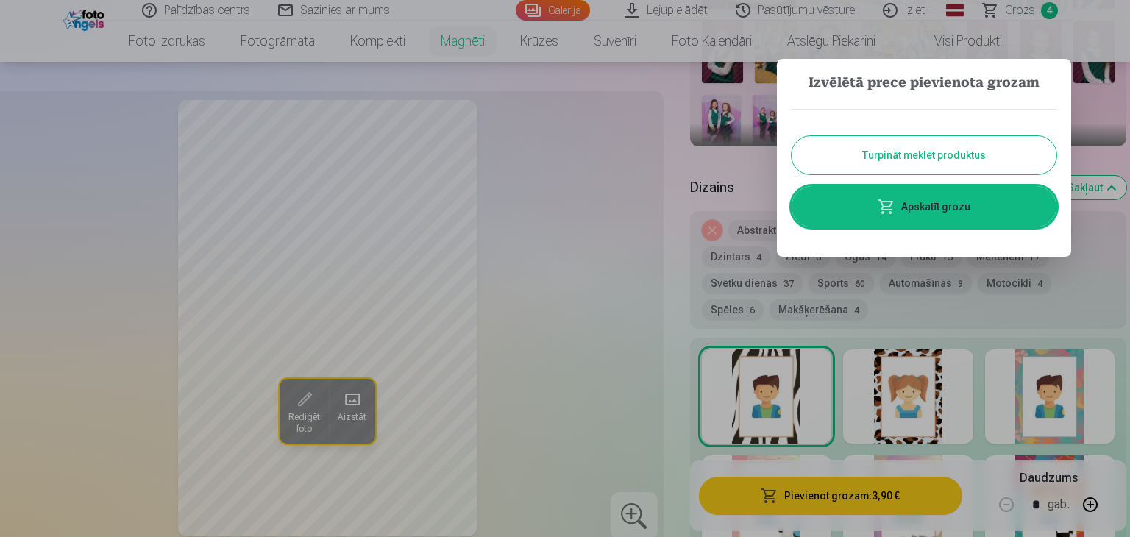
click at [929, 162] on button "Turpināt meklēt produktus" at bounding box center [924, 155] width 265 height 38
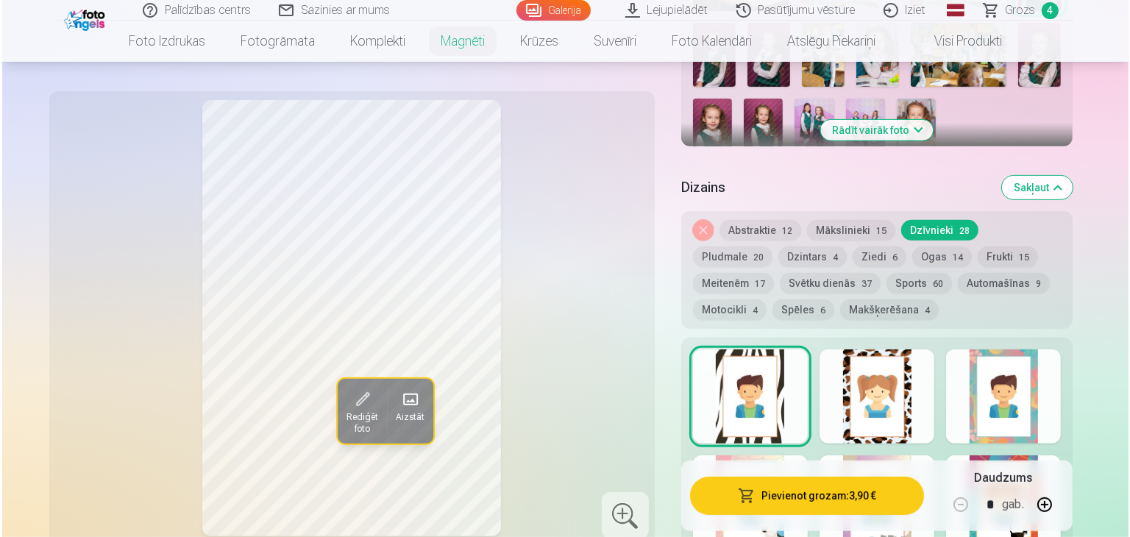
scroll to position [539, 0]
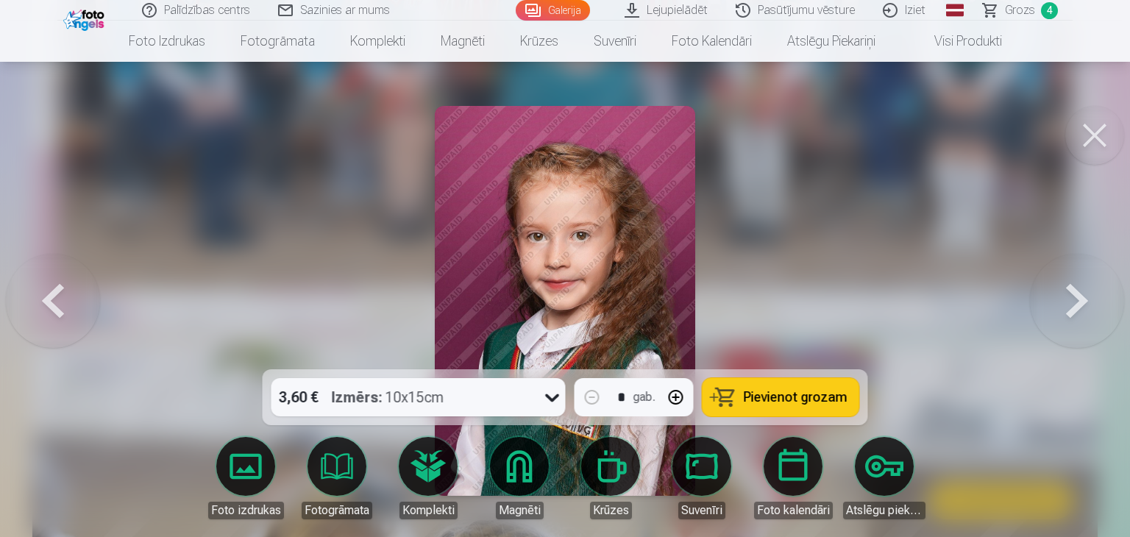
click at [1055, 290] on button at bounding box center [1077, 300] width 94 height 107
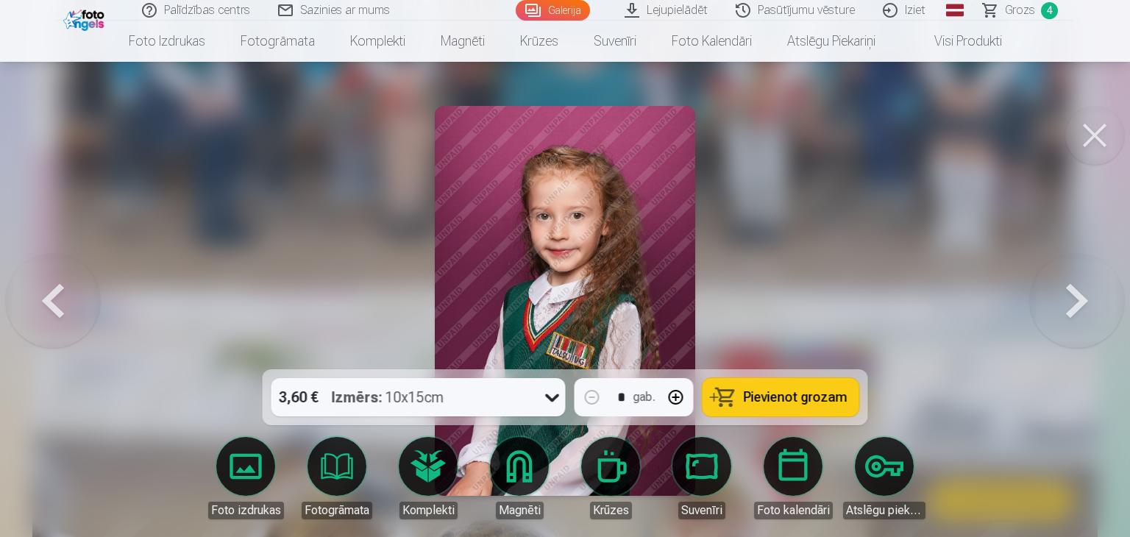
click at [1055, 290] on button at bounding box center [1077, 300] width 94 height 107
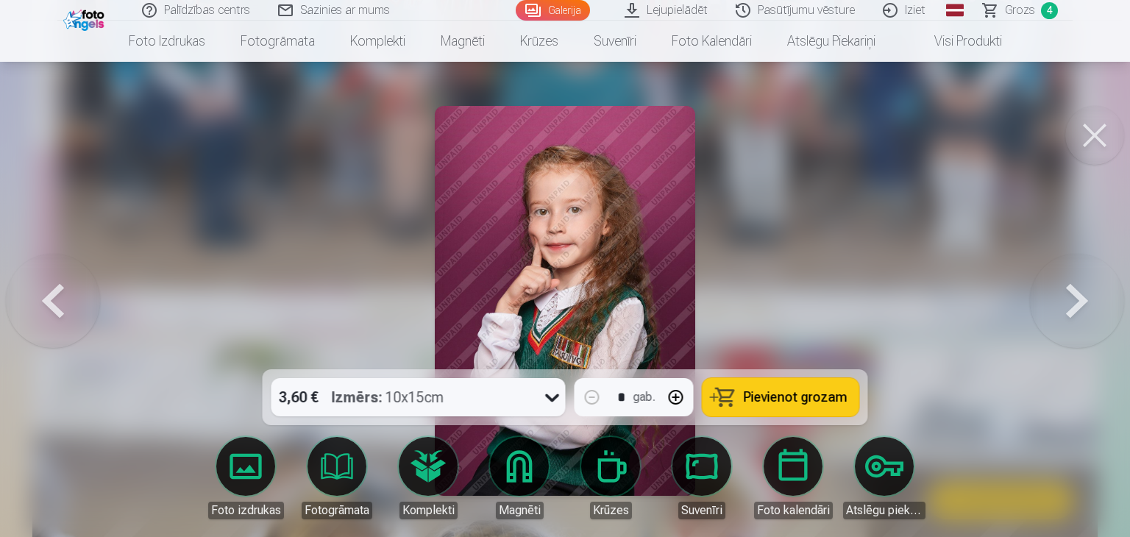
click at [1055, 290] on button at bounding box center [1077, 300] width 94 height 107
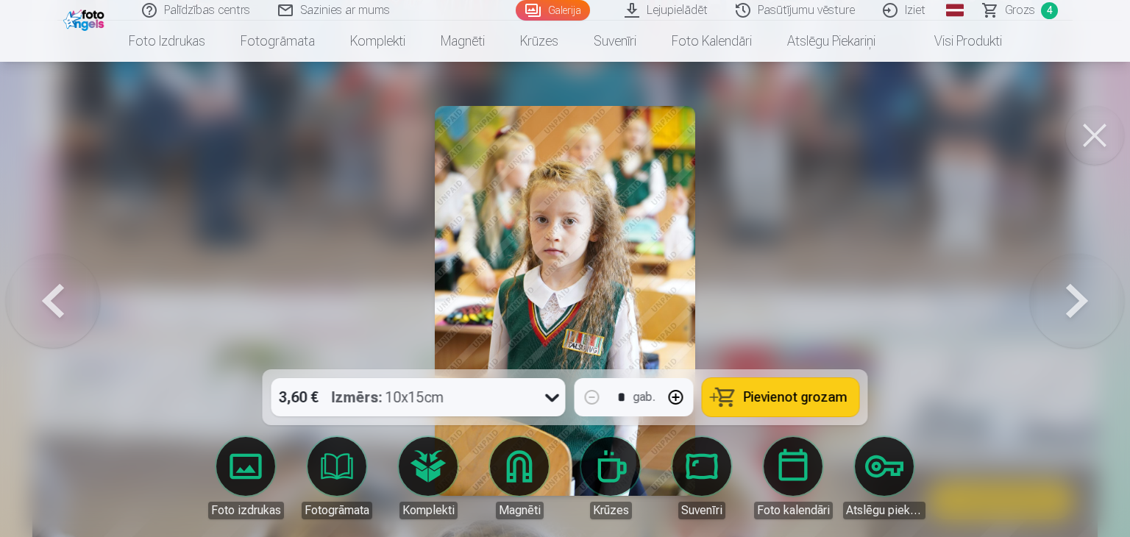
click at [1055, 290] on button at bounding box center [1077, 300] width 94 height 107
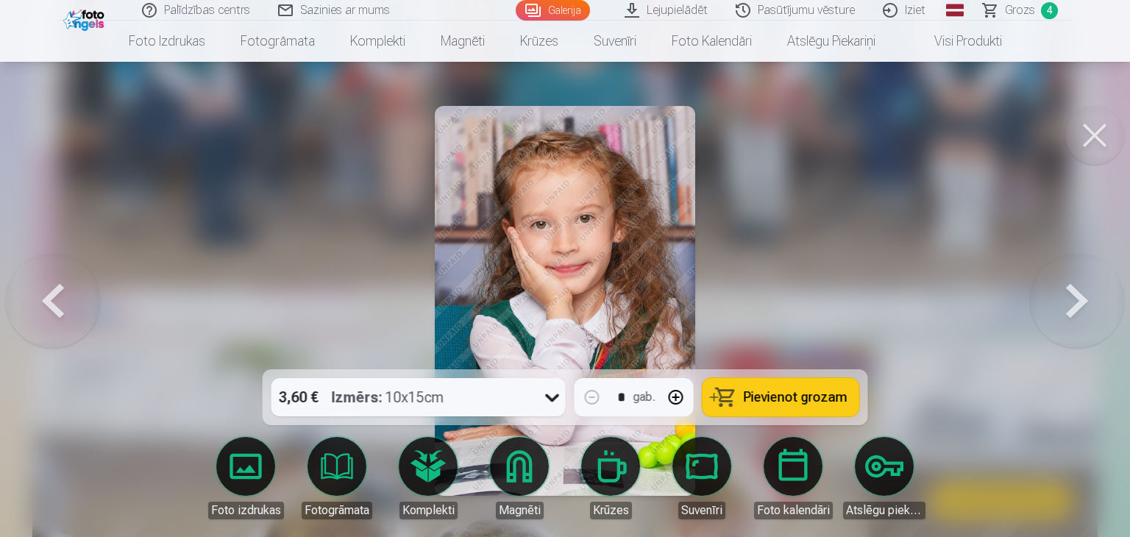
click at [1055, 290] on button at bounding box center [1077, 300] width 94 height 107
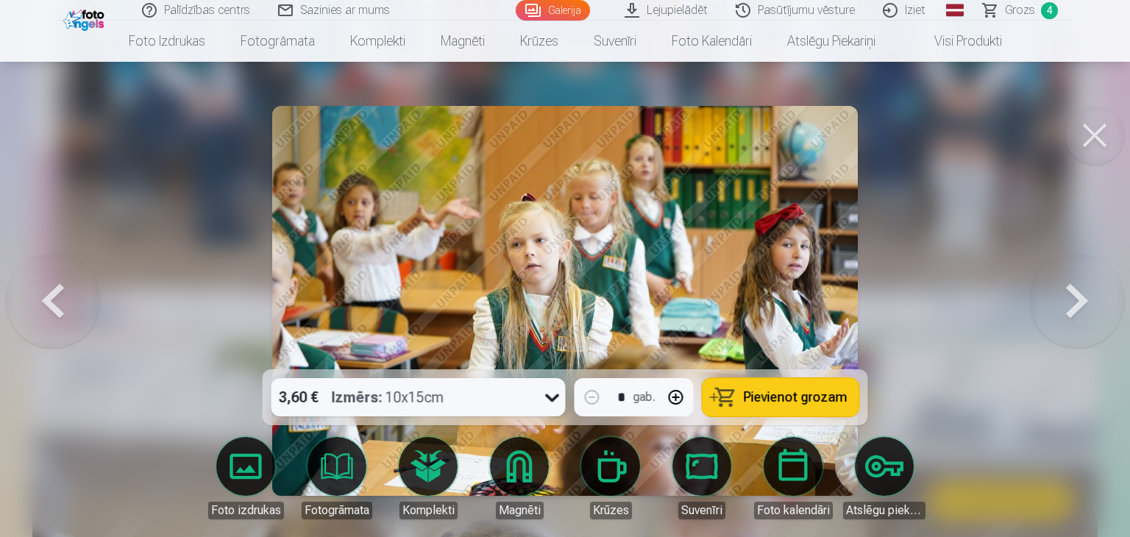
click at [1055, 290] on button at bounding box center [1077, 300] width 94 height 107
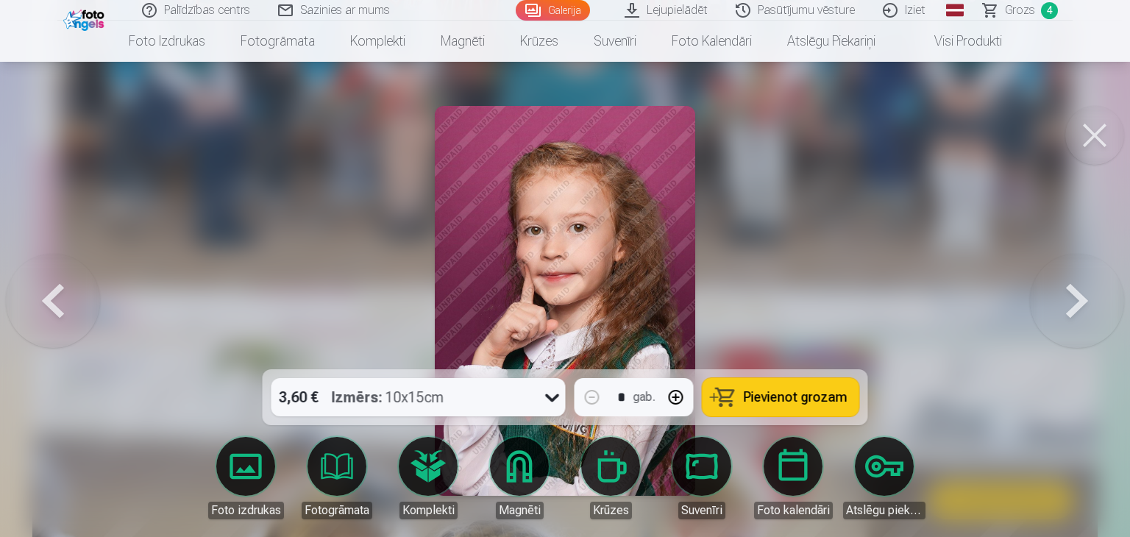
click at [1055, 290] on button at bounding box center [1077, 300] width 94 height 107
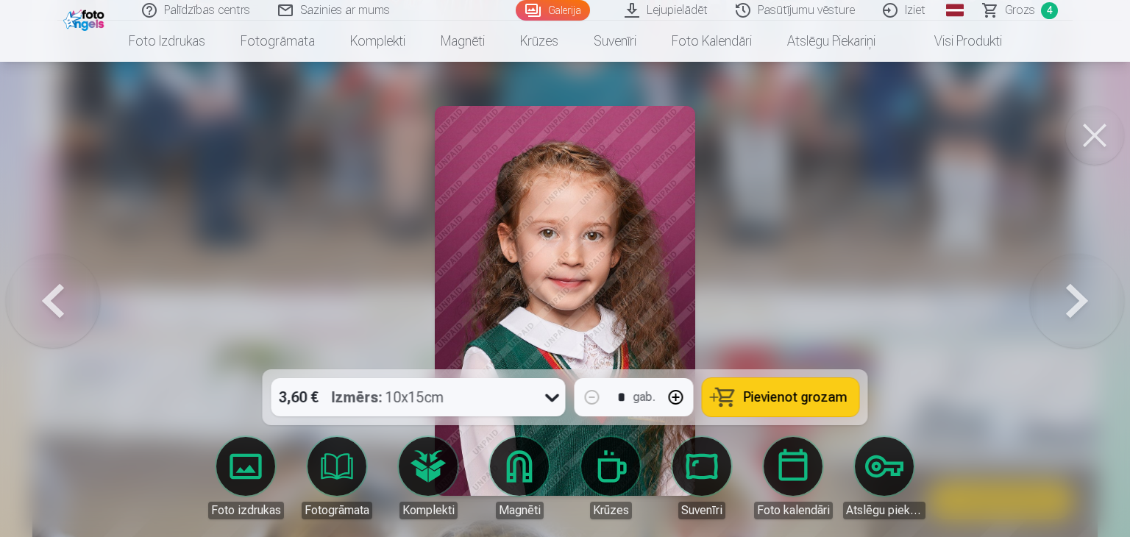
click at [1055, 290] on button at bounding box center [1077, 300] width 94 height 107
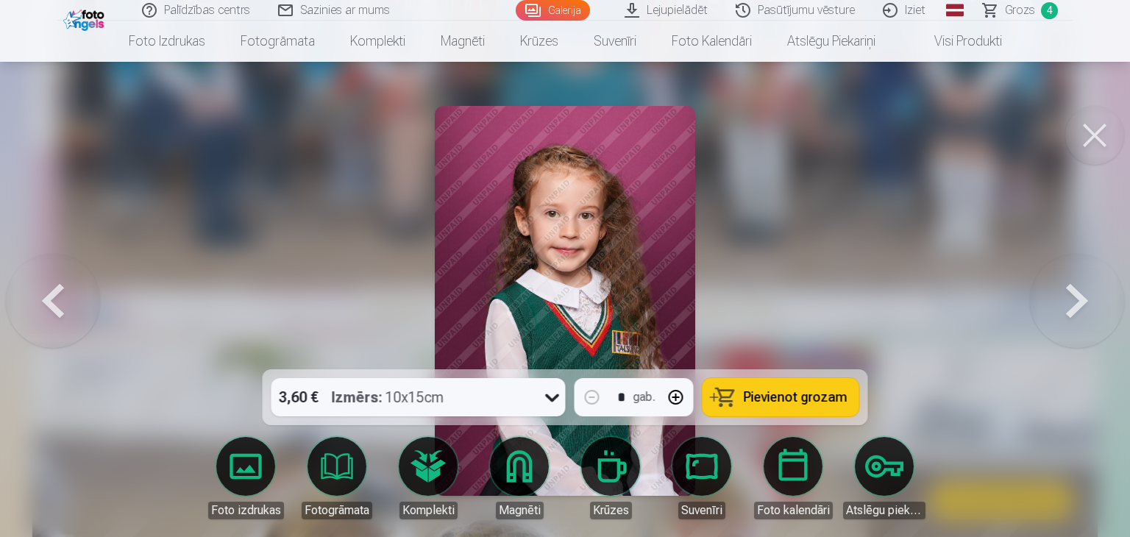
click at [1055, 290] on button at bounding box center [1077, 300] width 94 height 107
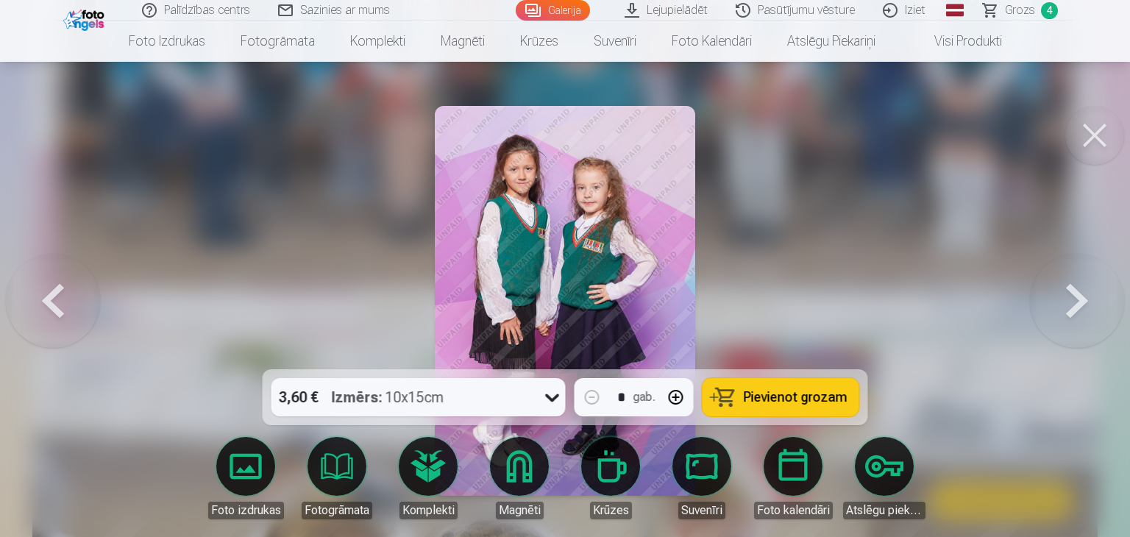
click at [1055, 290] on button at bounding box center [1077, 300] width 94 height 107
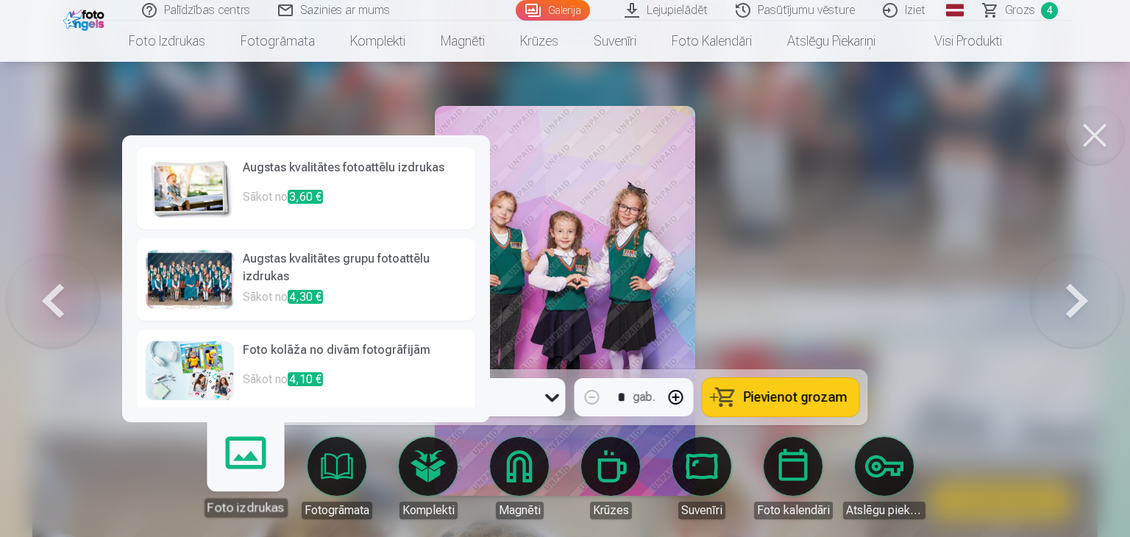
click at [245, 463] on link "Foto izdrukas" at bounding box center [245, 472] width 91 height 91
click at [244, 486] on link "Foto izdrukas" at bounding box center [245, 472] width 91 height 91
click at [244, 475] on link "Foto izdrukas" at bounding box center [245, 472] width 91 height 91
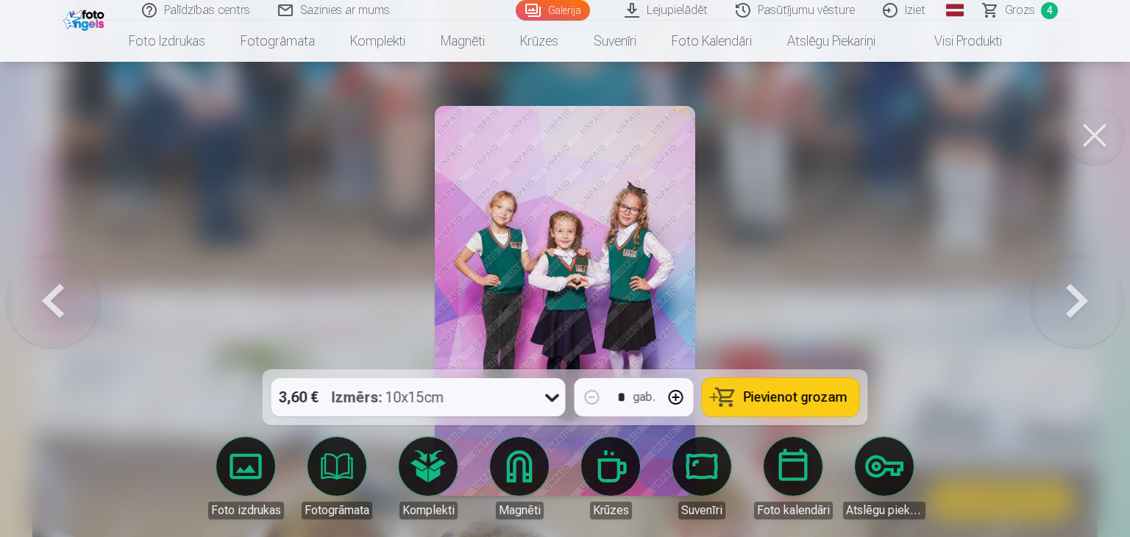
click at [545, 401] on icon at bounding box center [553, 398] width 24 height 24
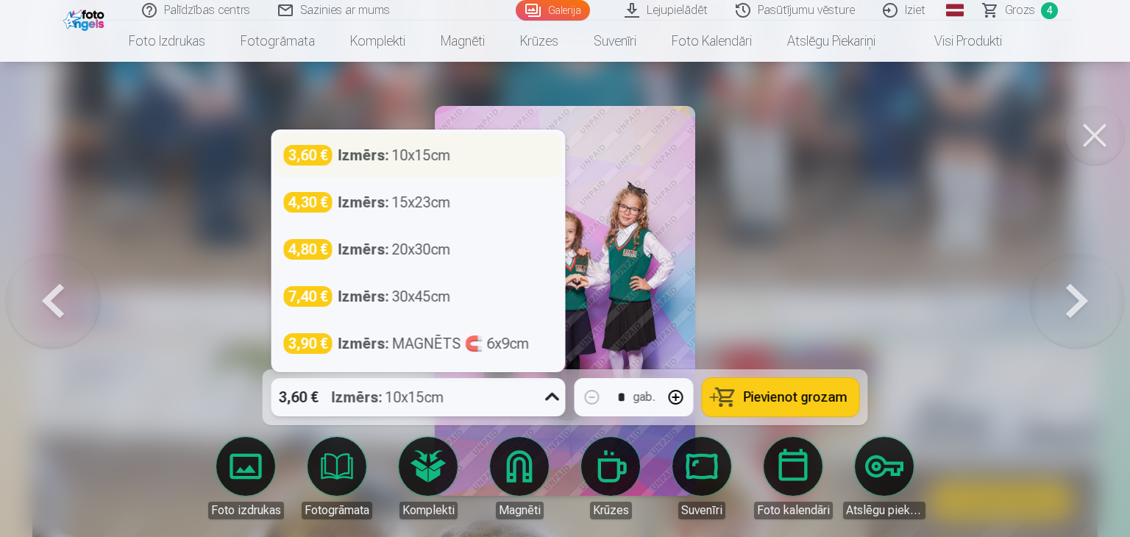
click at [416, 163] on div "Izmērs : 10x15cm" at bounding box center [394, 155] width 113 height 21
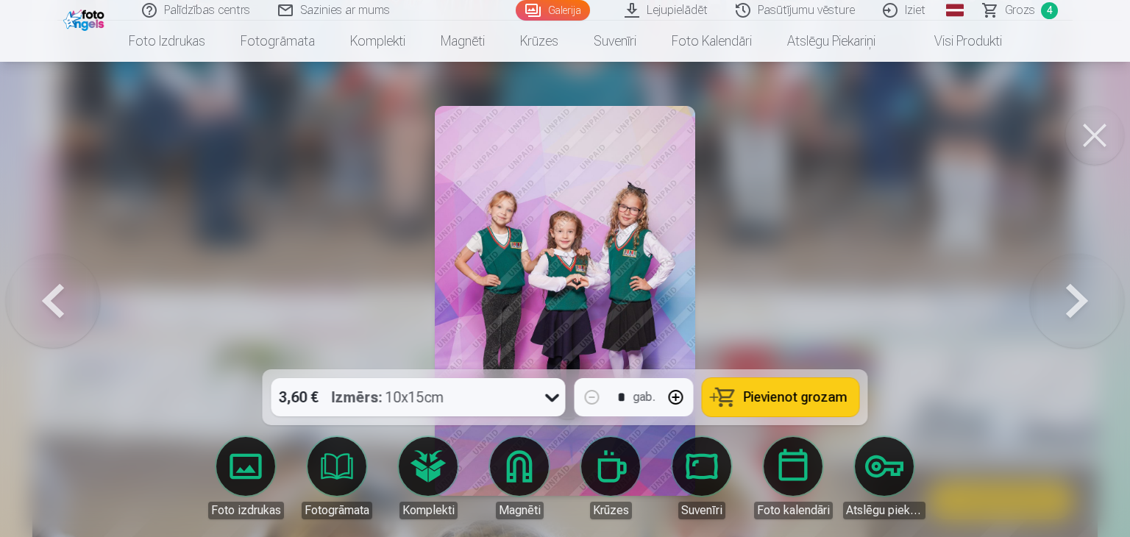
click at [779, 394] on span "Pievienot grozam" at bounding box center [796, 397] width 104 height 13
click at [1068, 288] on button at bounding box center [1077, 300] width 94 height 107
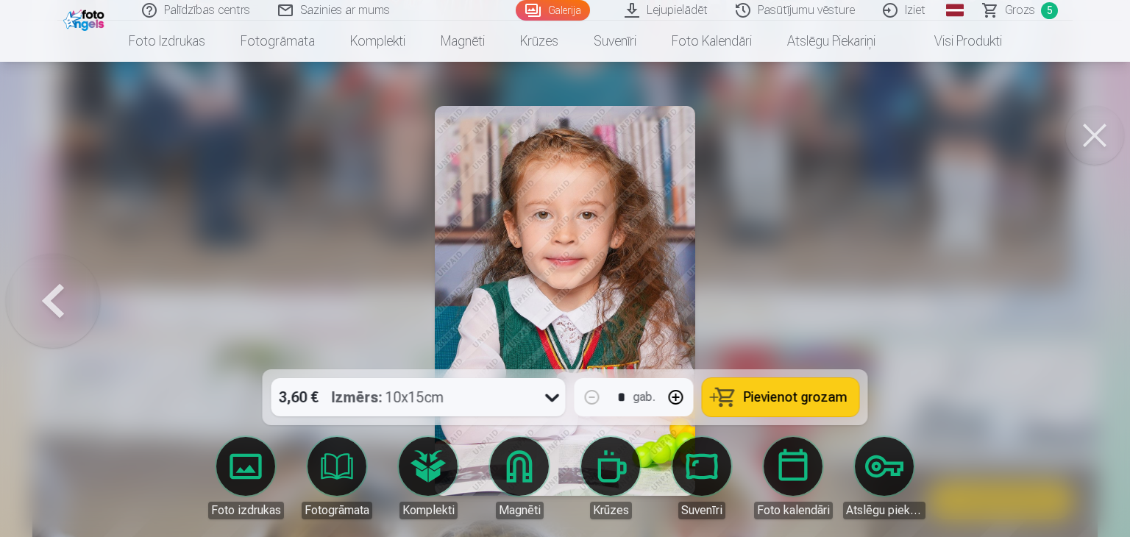
click at [56, 304] on button at bounding box center [53, 300] width 94 height 107
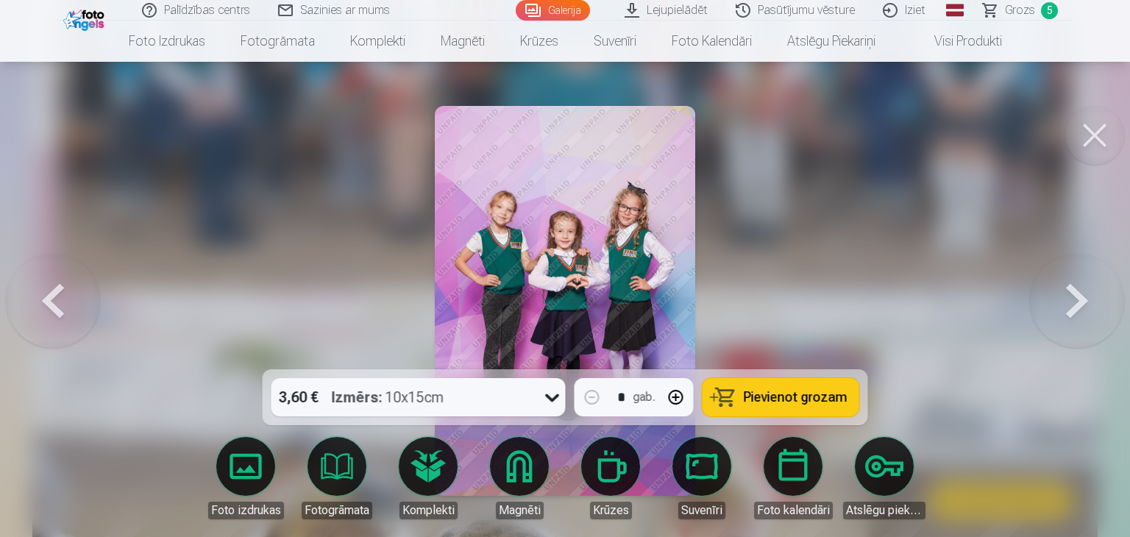
click at [56, 304] on button at bounding box center [53, 300] width 94 height 107
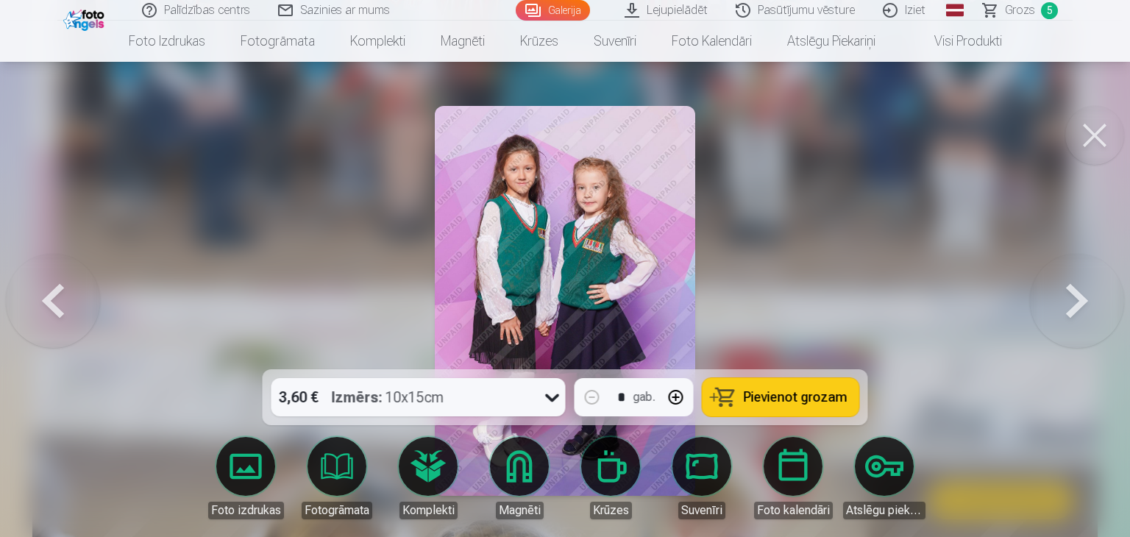
click at [792, 396] on span "Pievienot grozam" at bounding box center [796, 397] width 104 height 13
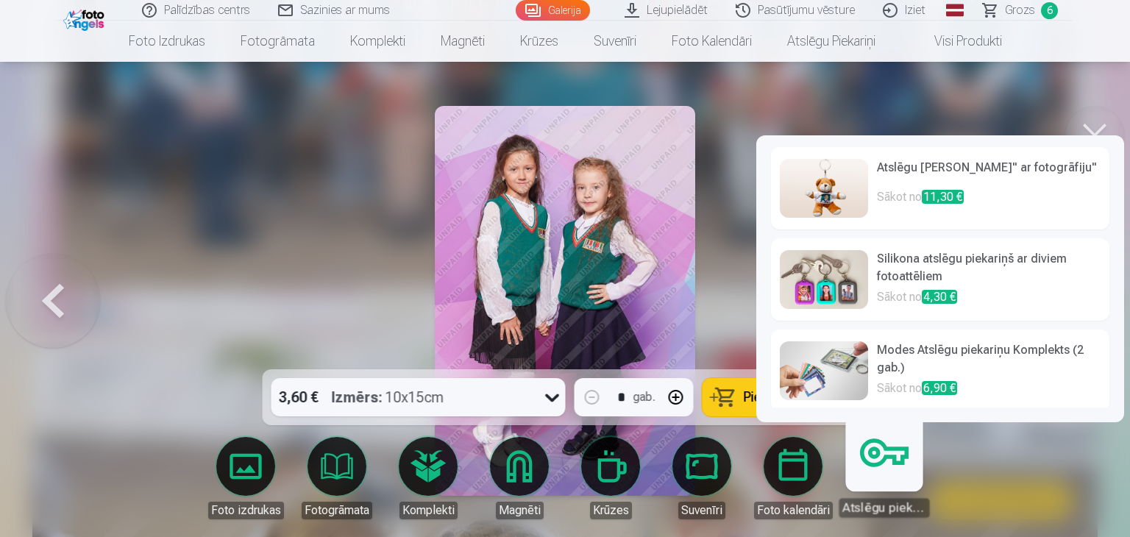
click at [882, 483] on link "Atslēgu piekariņi" at bounding box center [884, 472] width 91 height 91
click at [892, 457] on link "Atslēgu piekariņi" at bounding box center [884, 472] width 91 height 91
click at [892, 472] on link "Atslēgu piekariņi" at bounding box center [884, 472] width 91 height 91
click at [907, 460] on link "Atslēgu piekariņi" at bounding box center [884, 472] width 91 height 91
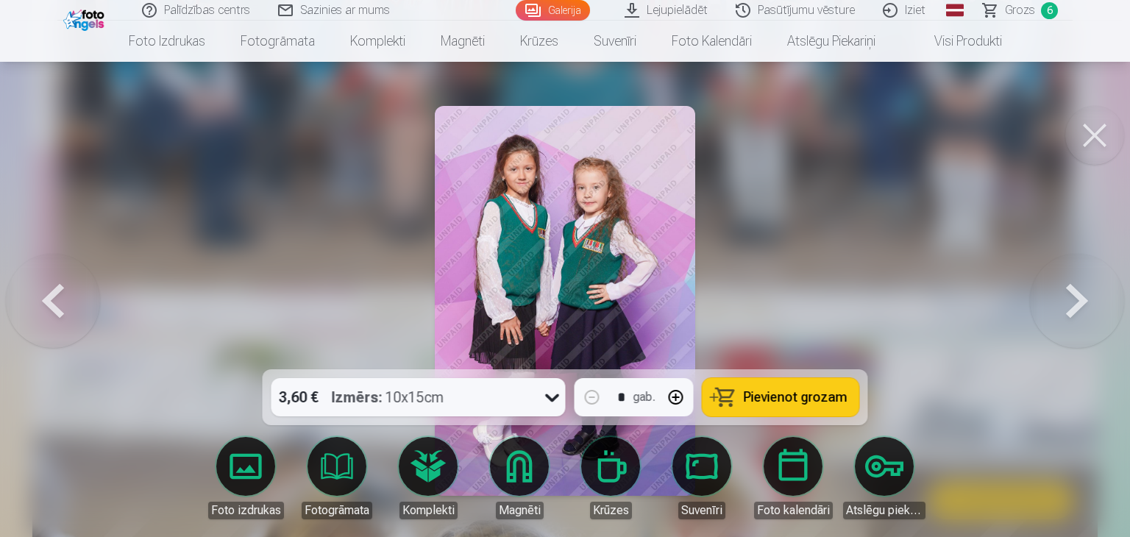
click at [1010, 21] on li "Visi produkti" at bounding box center [956, 41] width 127 height 41
click at [1021, 4] on span "Grozs" at bounding box center [1020, 10] width 30 height 18
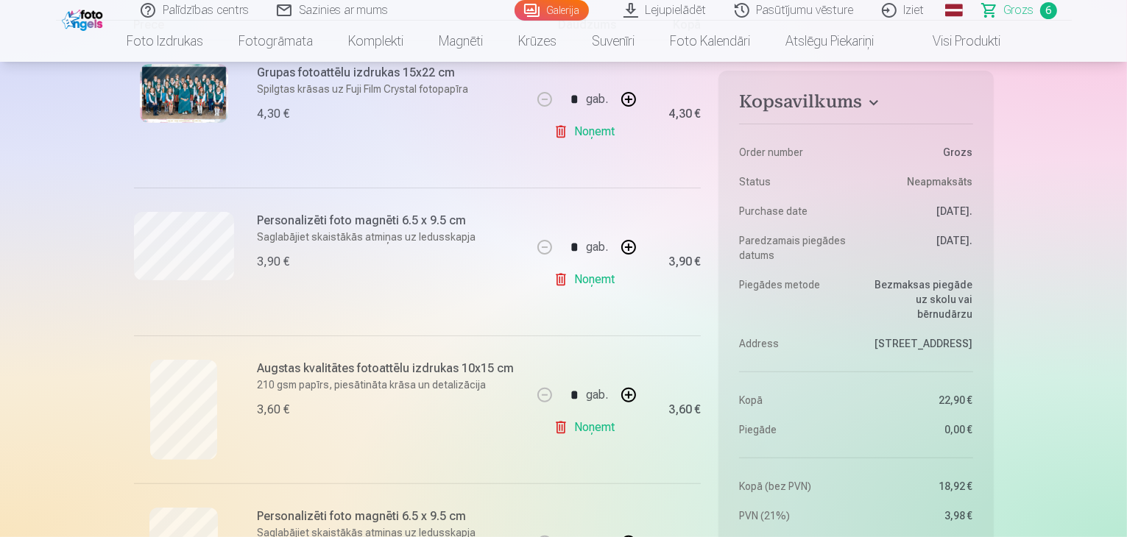
scroll to position [404, 0]
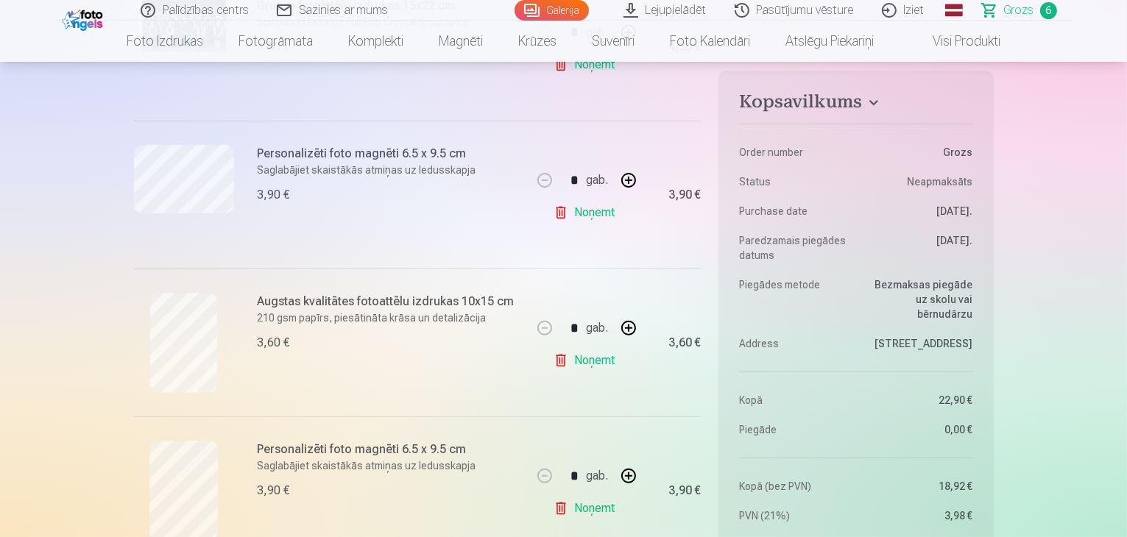
click at [597, 360] on link "Noņemt" at bounding box center [586, 360] width 67 height 29
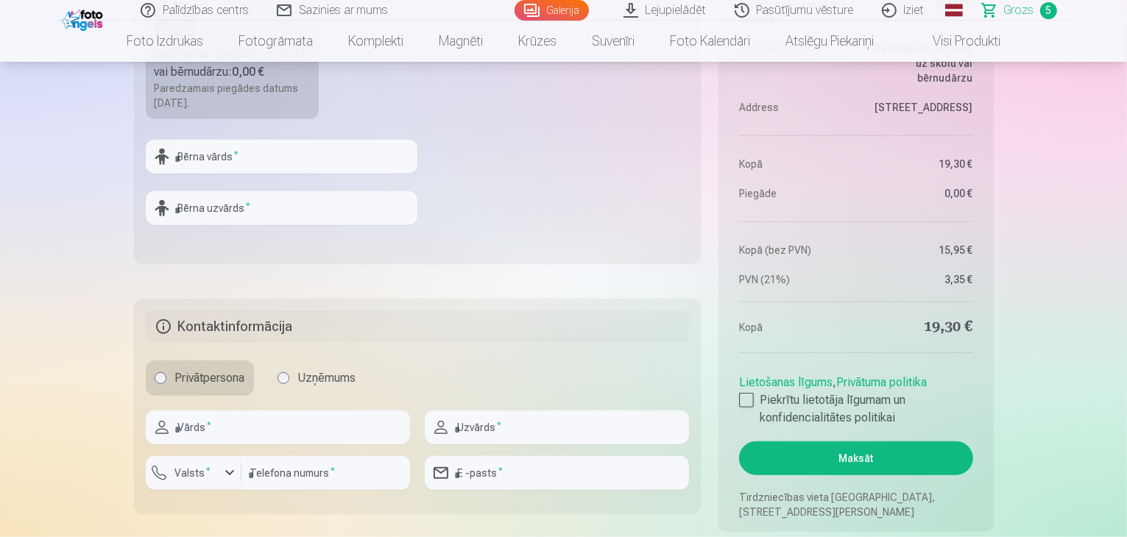
scroll to position [1323, 0]
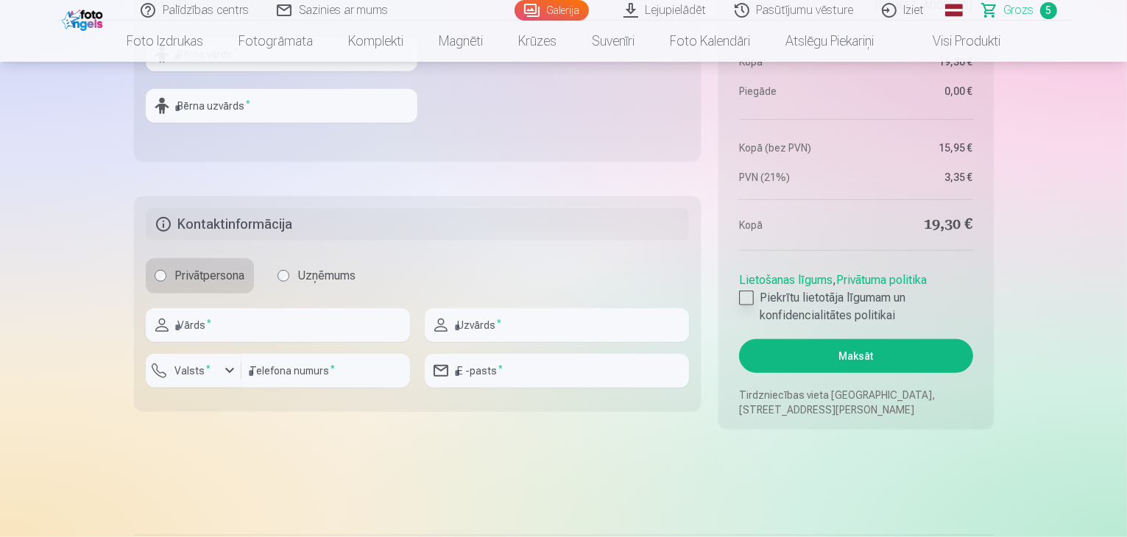
click at [747, 294] on div at bounding box center [746, 298] width 15 height 15
click at [191, 327] on input "text" at bounding box center [278, 325] width 264 height 34
type input "****"
click at [447, 333] on div "Uzvārds *" at bounding box center [557, 325] width 264 height 34
click at [476, 325] on input "text" at bounding box center [557, 325] width 264 height 34
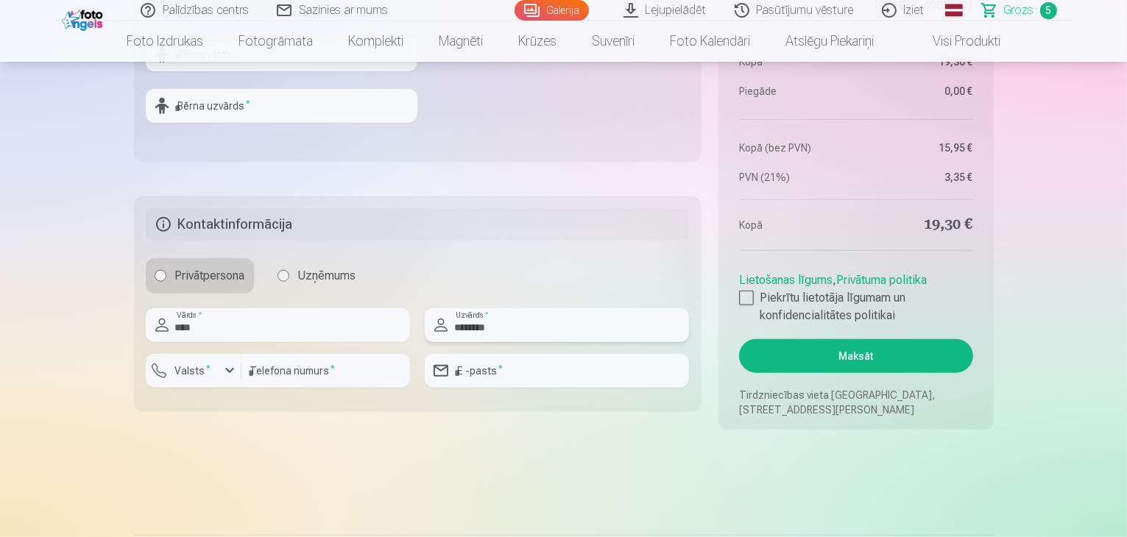
type input "********"
click at [277, 375] on input "number" at bounding box center [325, 371] width 169 height 34
type input "********"
click at [506, 373] on input "email" at bounding box center [557, 371] width 264 height 34
type input "**********"
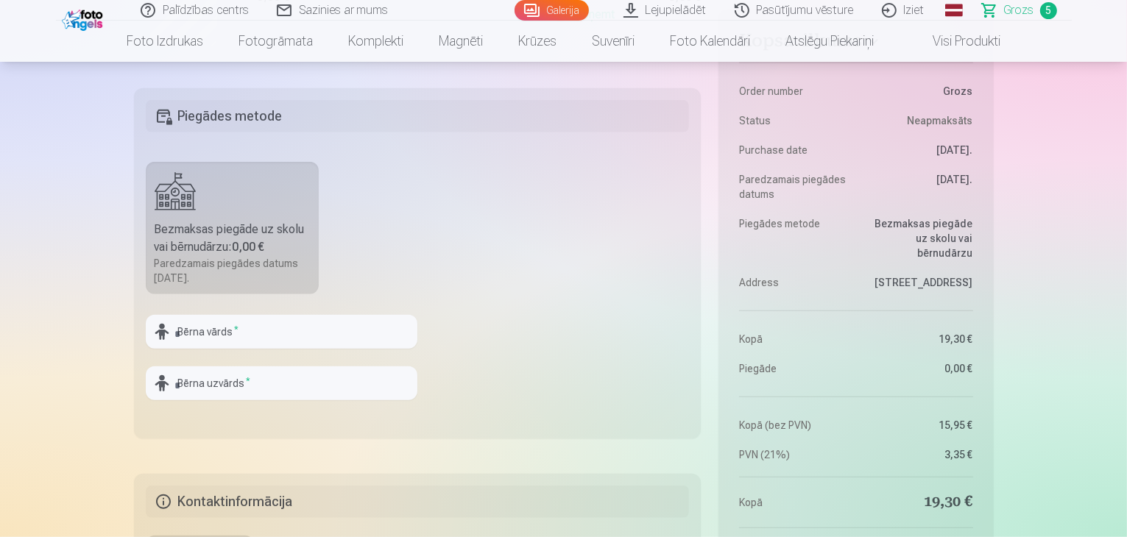
scroll to position [1053, 0]
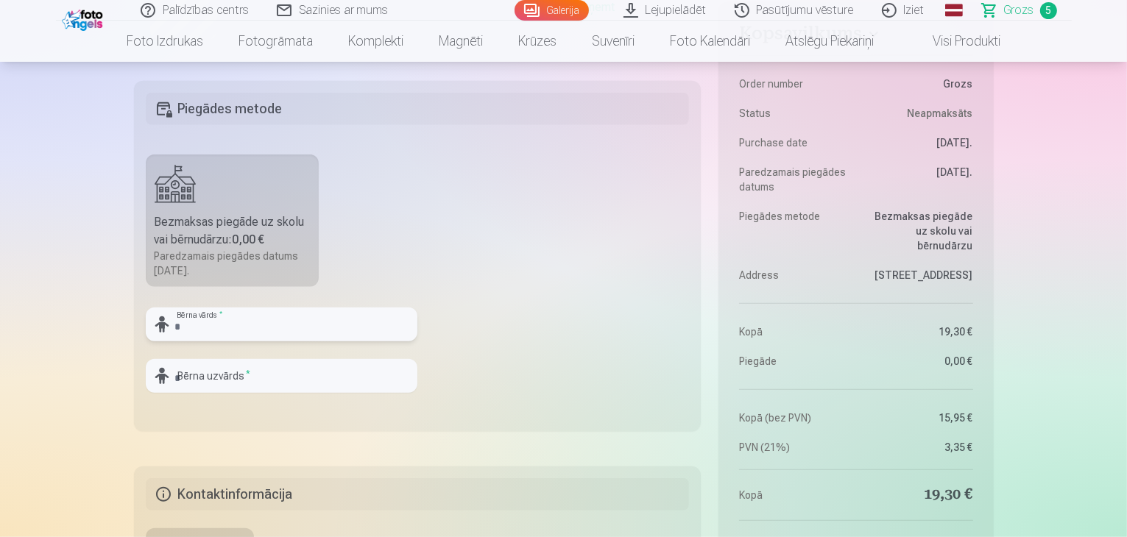
click at [230, 333] on input "text" at bounding box center [282, 325] width 272 height 34
type input "********"
click at [233, 376] on input "text" at bounding box center [282, 376] width 272 height 34
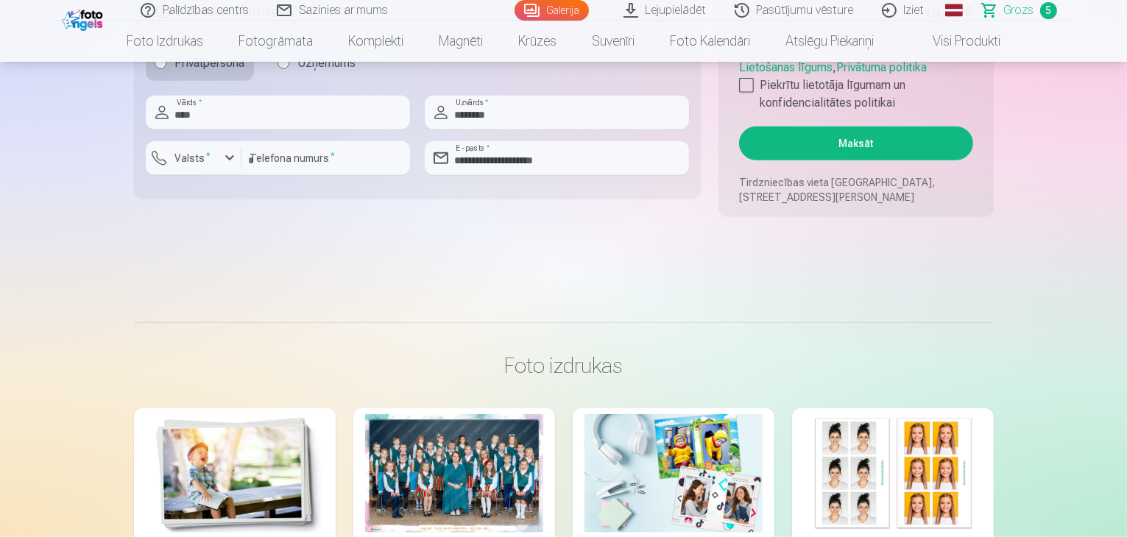
scroll to position [1506, 0]
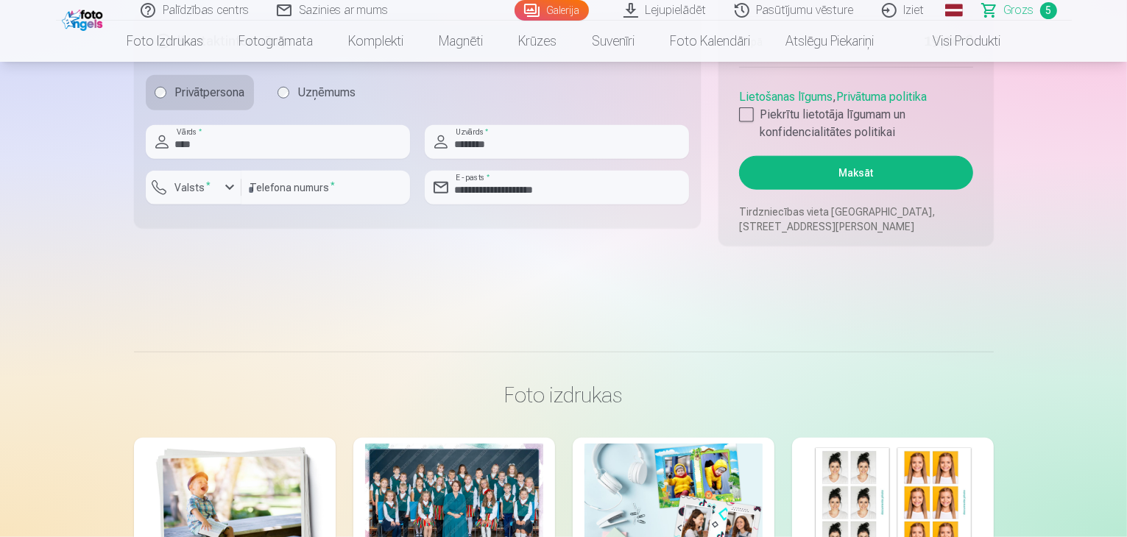
type input "********"
click at [873, 174] on button "Maksāt" at bounding box center [855, 173] width 233 height 34
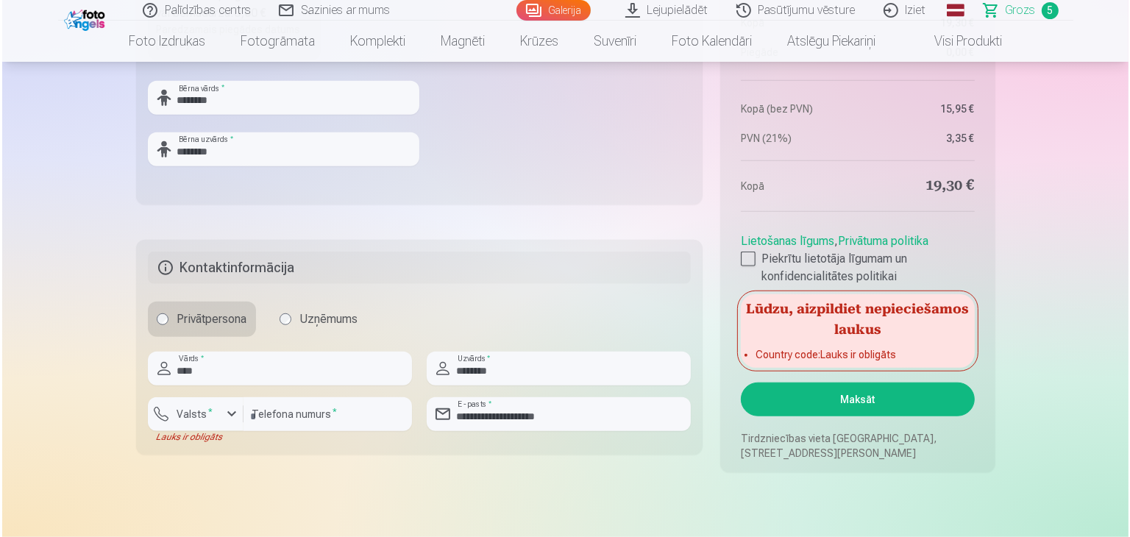
scroll to position [1265, 0]
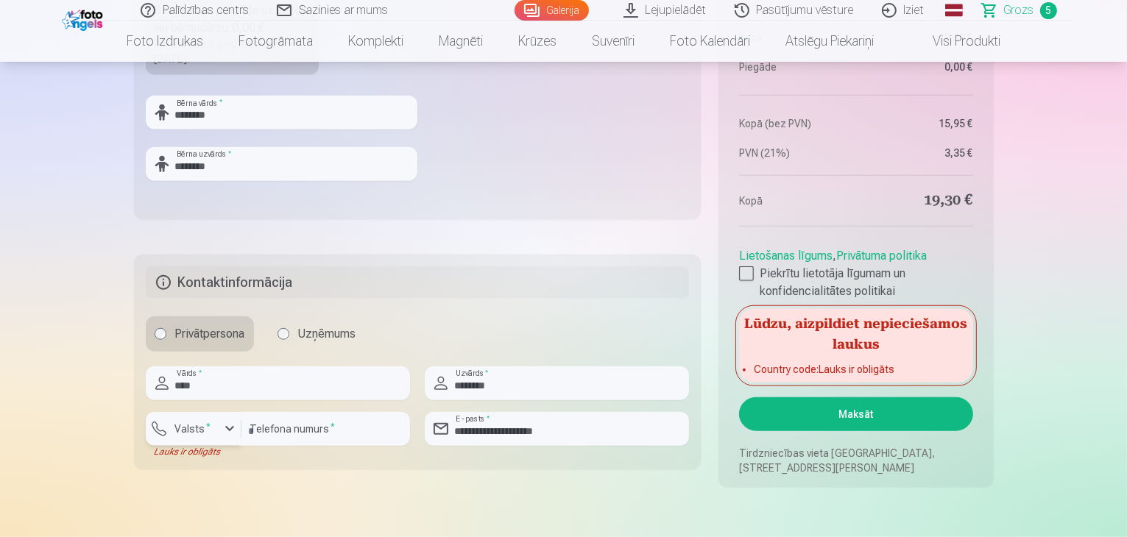
click at [226, 429] on div "button" at bounding box center [230, 429] width 18 height 18
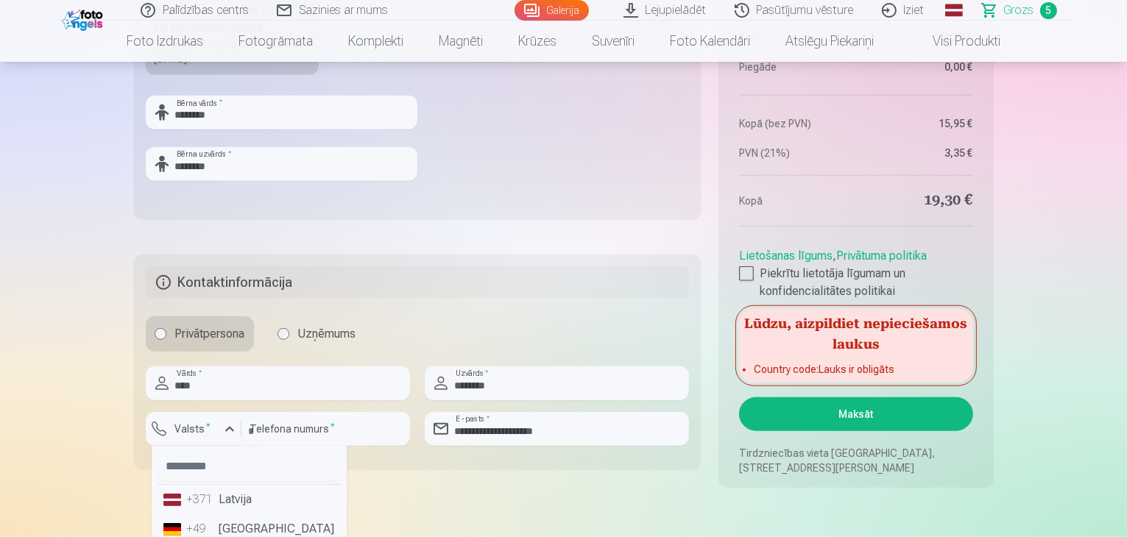
click at [222, 497] on li "+371 Latvija" at bounding box center [248, 499] width 183 height 29
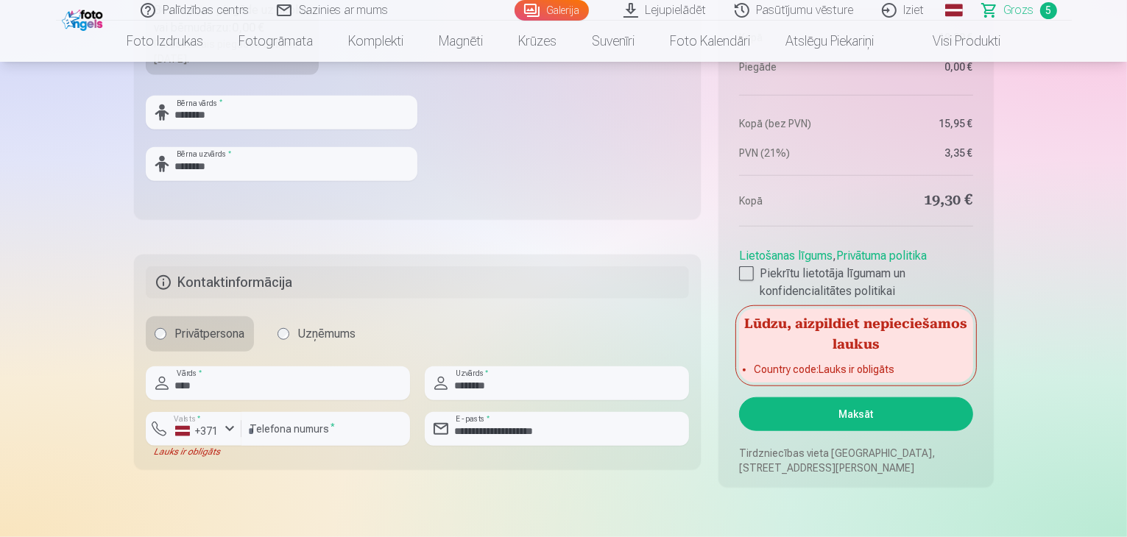
click at [848, 426] on button "Maksāt" at bounding box center [855, 414] width 233 height 34
